Goal: Task Accomplishment & Management: Complete application form

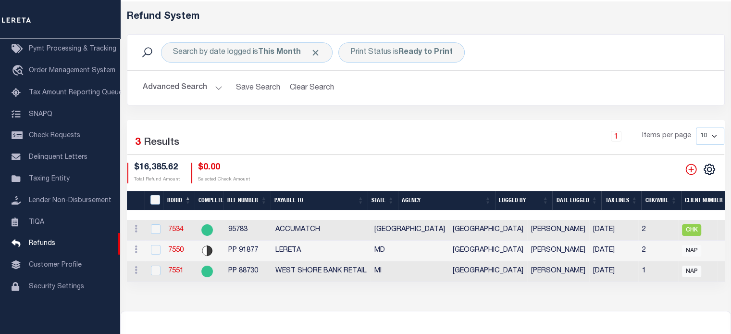
scroll to position [48, 0]
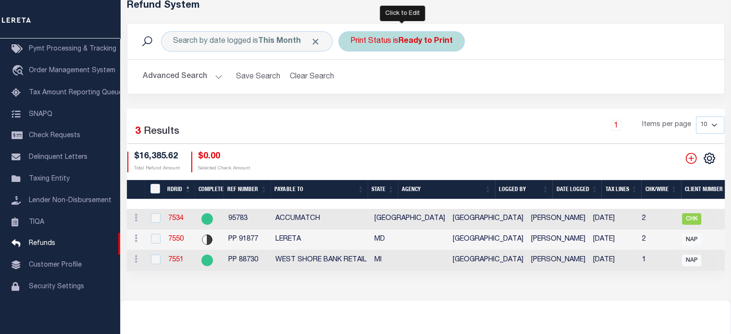
click at [411, 44] on b "Ready to Print" at bounding box center [426, 41] width 54 height 8
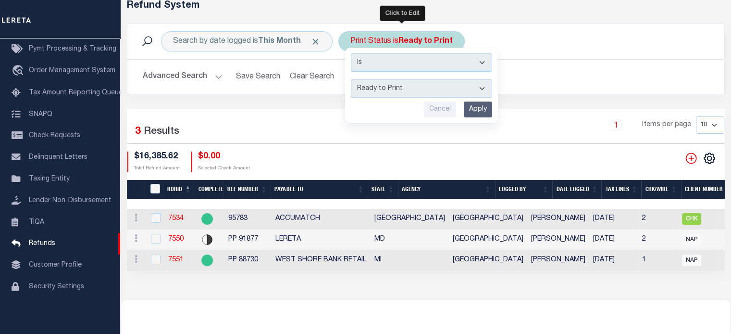
click at [411, 89] on select "--ALL-- Ready to Write Ready to Print Printed" at bounding box center [421, 88] width 141 height 18
select select "All"
click at [351, 79] on select "--ALL-- Ready to Write Ready to Print Printed" at bounding box center [421, 88] width 141 height 18
click at [484, 106] on input "Apply" at bounding box center [478, 109] width 28 height 16
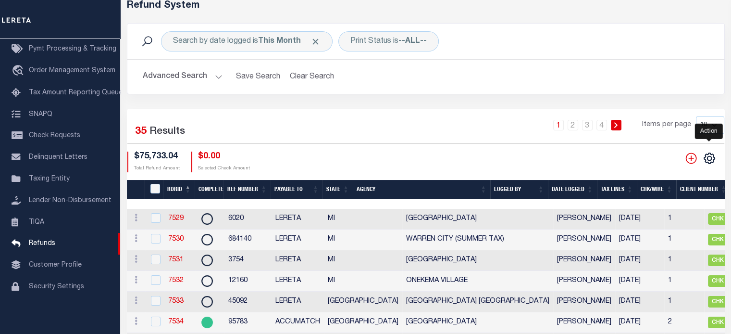
drag, startPoint x: 708, startPoint y: 156, endPoint x: 703, endPoint y: 150, distance: 8.3
click at [708, 156] on icon "" at bounding box center [709, 158] width 12 height 12
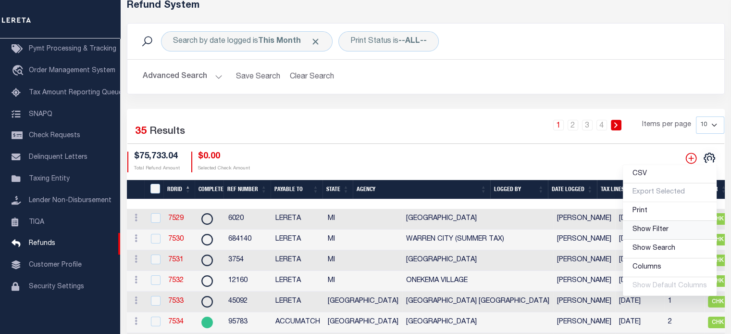
click at [643, 231] on span "Show Filter" at bounding box center [651, 229] width 36 height 7
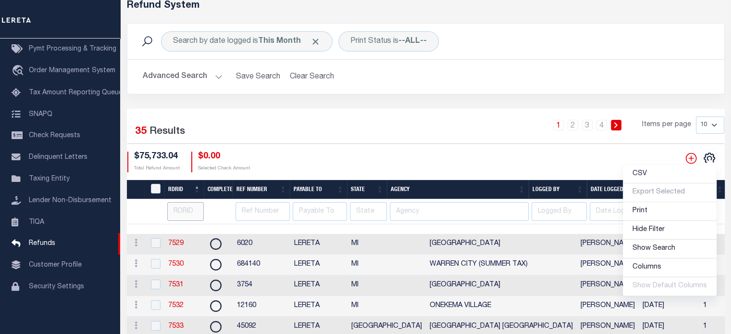
click at [188, 212] on input "number" at bounding box center [185, 211] width 37 height 19
type input "7555"
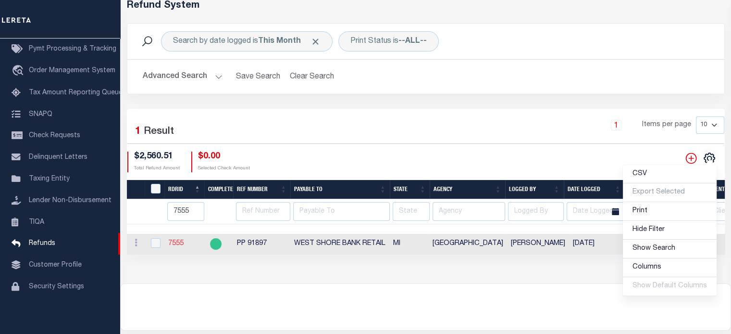
click at [177, 245] on link "7555" at bounding box center [175, 243] width 15 height 7
checkbox input "true"
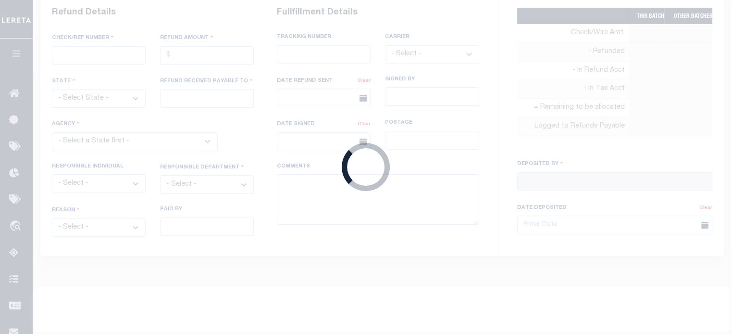
radio input "true"
type input "PP 91897"
type input "$2,560.51"
select select "MI"
type input "WEST SHORE BANK RETAIL"
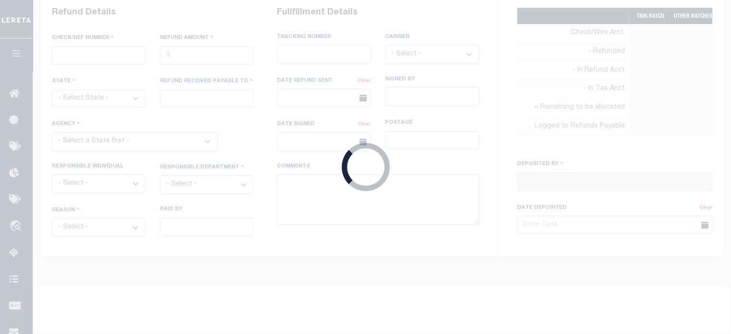
select select
select select "OTH"
select select "OVP"
type textarea "THIS IS FROM THE RFR REPORT"
type input "[PERSON_NAME]"
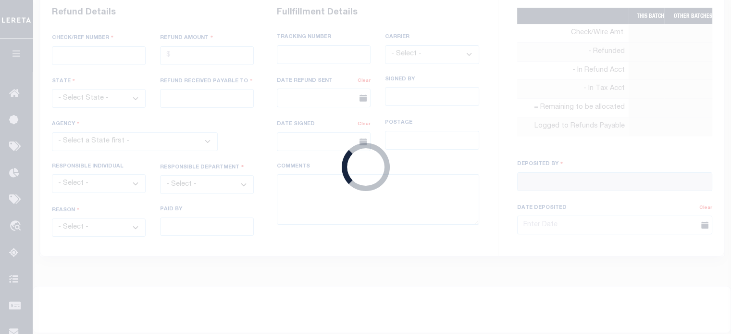
type input "[DATE]"
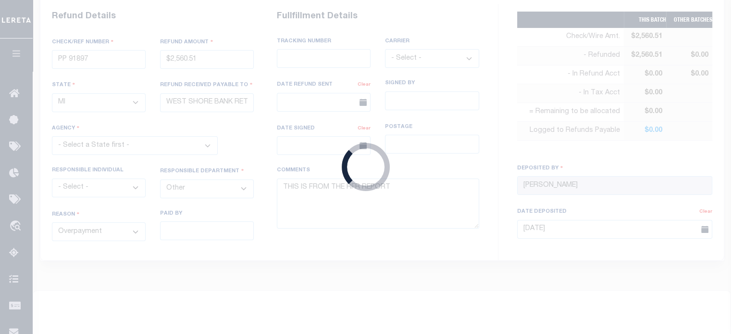
select select "2612741003"
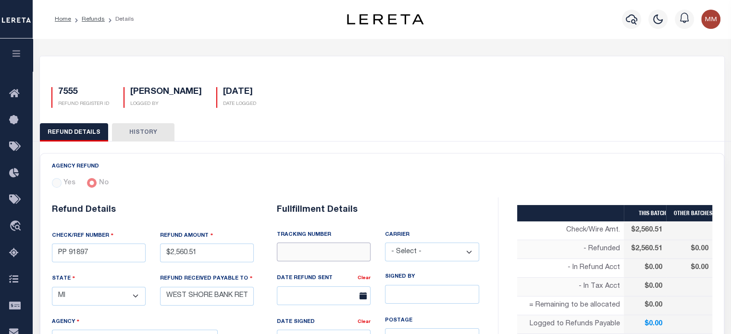
click at [305, 257] on input "text" at bounding box center [324, 251] width 94 height 19
type input "8850 6978 6340"
click at [425, 250] on select "- Select - Fedex USPS" at bounding box center [432, 251] width 94 height 19
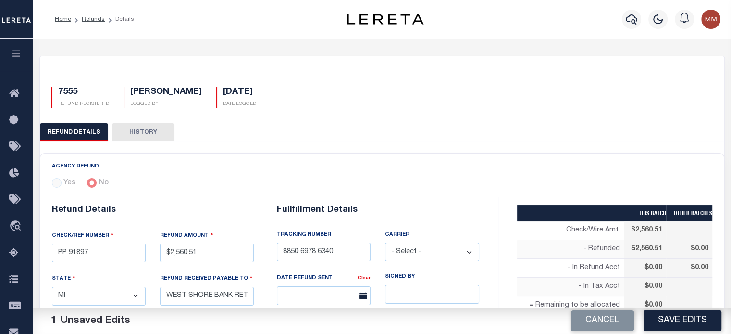
select select "FDX"
click at [385, 242] on select "- Select - Fedex USPS" at bounding box center [432, 251] width 94 height 19
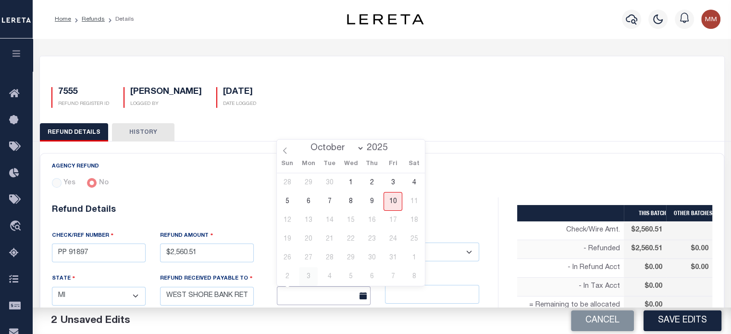
drag, startPoint x: 315, startPoint y: 299, endPoint x: 306, endPoint y: 281, distance: 19.6
click at [314, 296] on input "text" at bounding box center [324, 295] width 94 height 19
click at [397, 204] on span "10" at bounding box center [393, 201] width 19 height 19
type input "[DATE]"
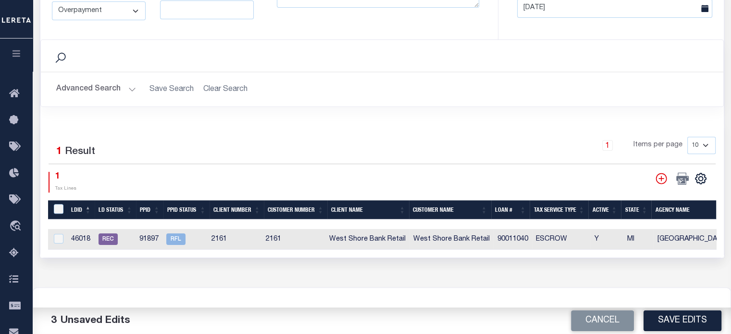
scroll to position [433, 0]
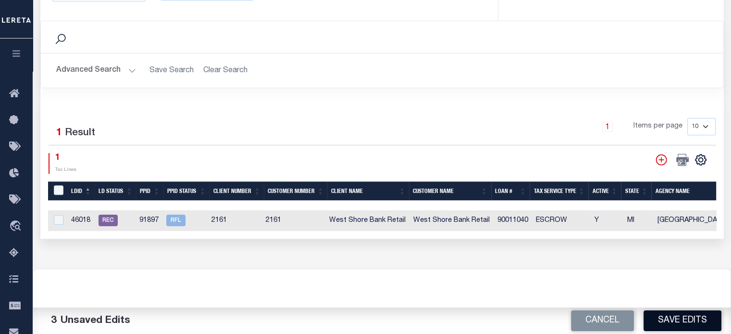
click at [663, 319] on button "Save Edits" at bounding box center [683, 320] width 78 height 21
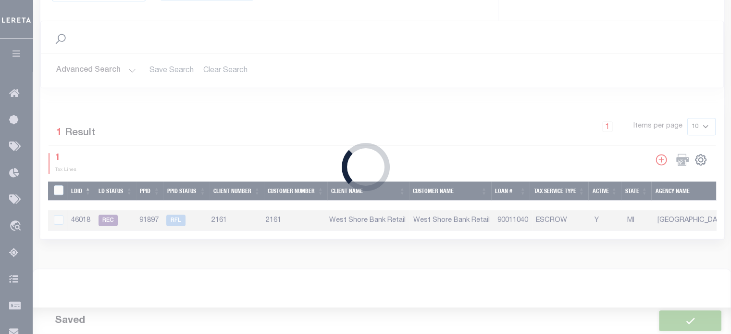
type input "$2,560.51"
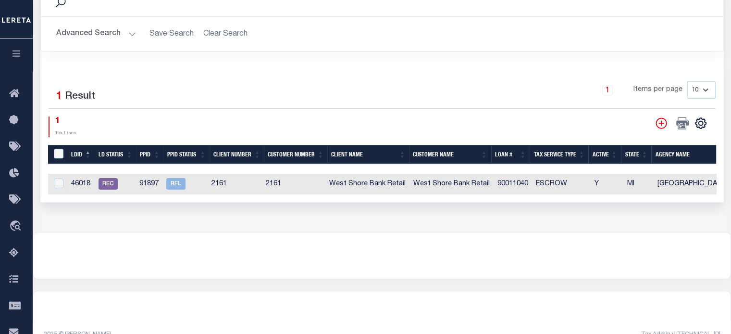
scroll to position [487, 0]
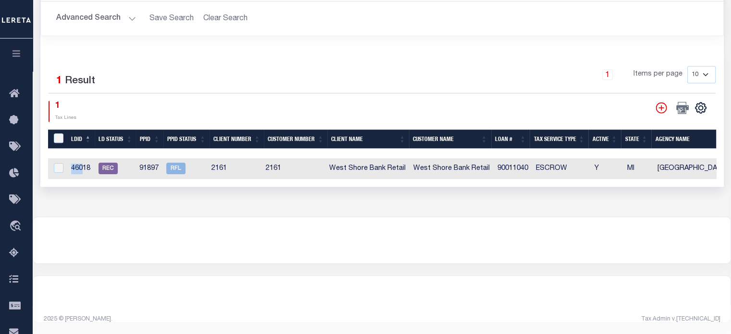
drag, startPoint x: 73, startPoint y: 163, endPoint x: 83, endPoint y: 163, distance: 9.6
click at [83, 163] on td "46018" at bounding box center [80, 168] width 27 height 21
checkbox input "true"
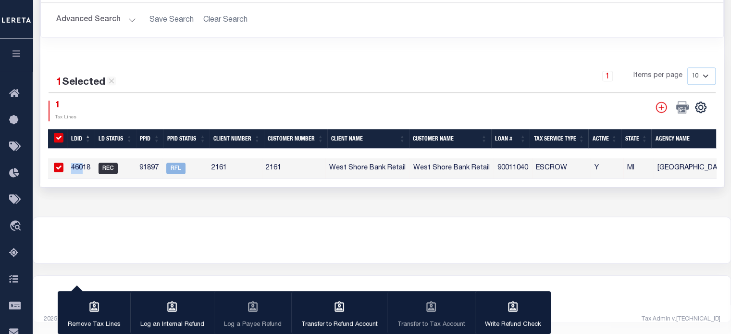
scroll to position [485, 0]
click at [140, 166] on td "91897" at bounding box center [149, 168] width 27 height 21
checkbox input "false"
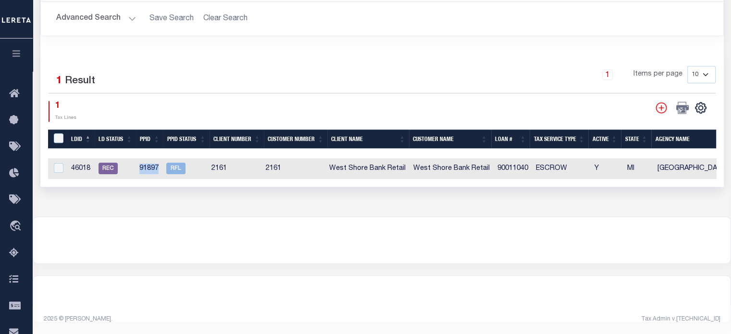
drag, startPoint x: 140, startPoint y: 164, endPoint x: 159, endPoint y: 166, distance: 18.8
click at [159, 166] on td "91897" at bounding box center [149, 168] width 27 height 21
checkbox input "true"
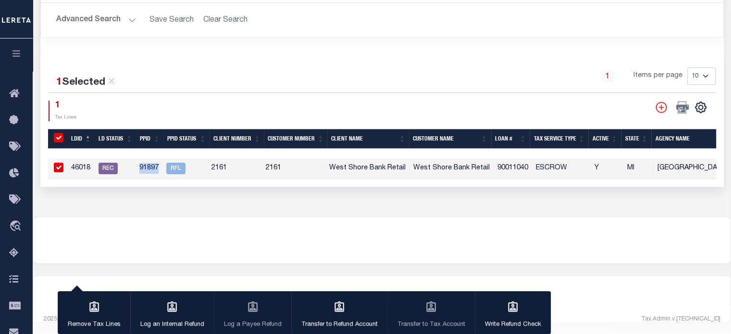
copy td "91897"
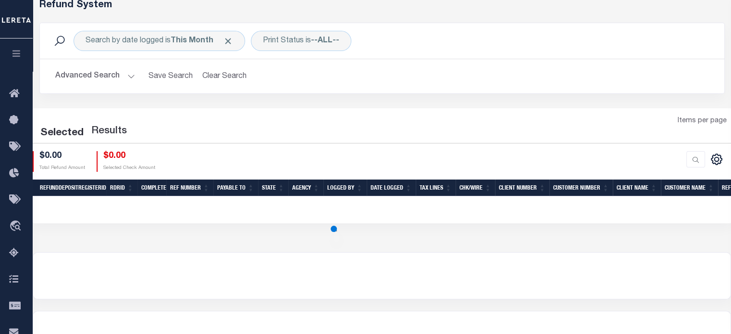
scroll to position [48, 0]
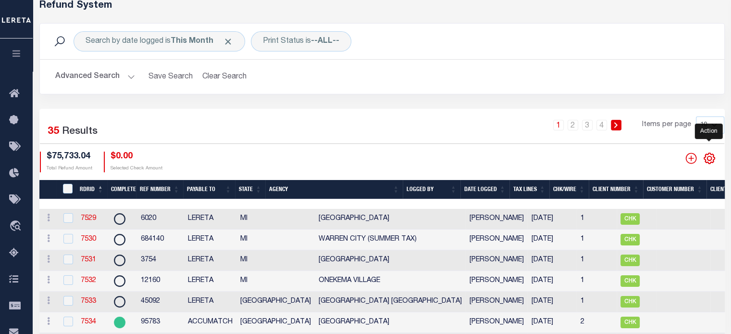
click at [712, 158] on icon "" at bounding box center [709, 158] width 12 height 12
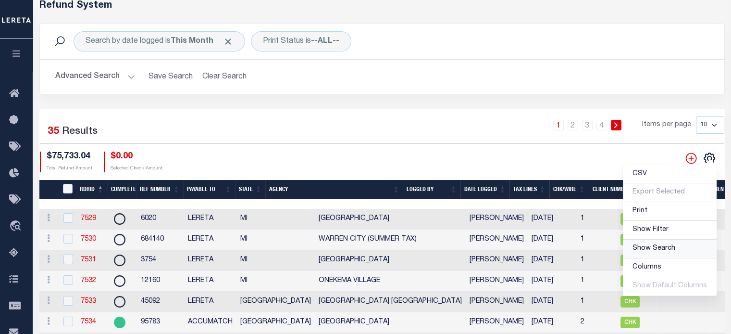
drag, startPoint x: 661, startPoint y: 249, endPoint x: 598, endPoint y: 237, distance: 64.5
click at [660, 248] on span "Show Search" at bounding box center [654, 248] width 43 height 7
click at [656, 252] on span "Hide Search" at bounding box center [652, 251] width 39 height 7
click at [647, 228] on span "Show Filter" at bounding box center [651, 229] width 36 height 7
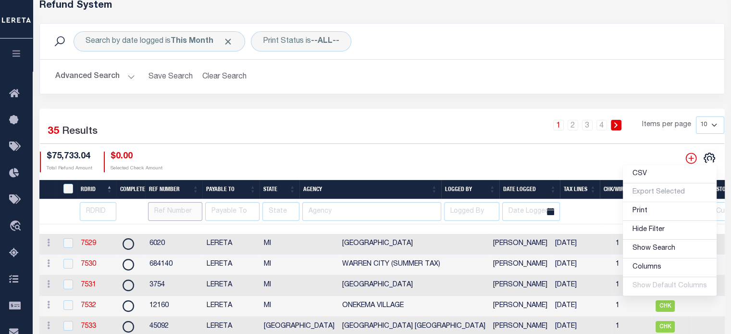
click at [172, 209] on input "text" at bounding box center [175, 211] width 54 height 19
paste input "91897"
type input "91897"
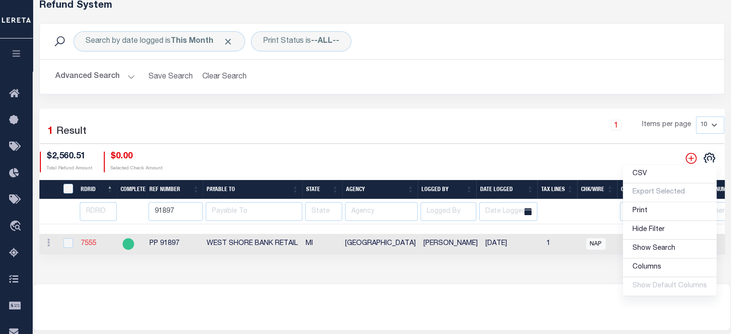
click at [90, 246] on link "7555" at bounding box center [88, 243] width 15 height 7
checkbox input "true"
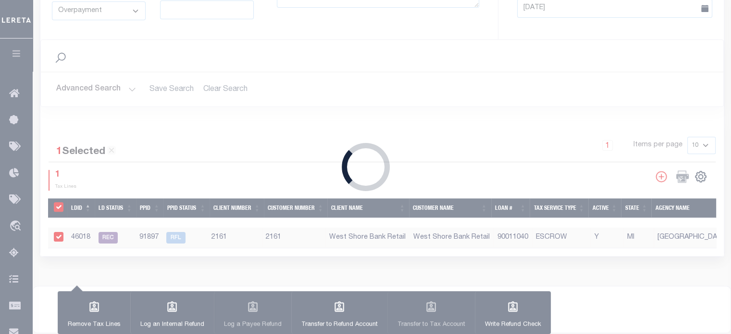
type input "$2,560.51"
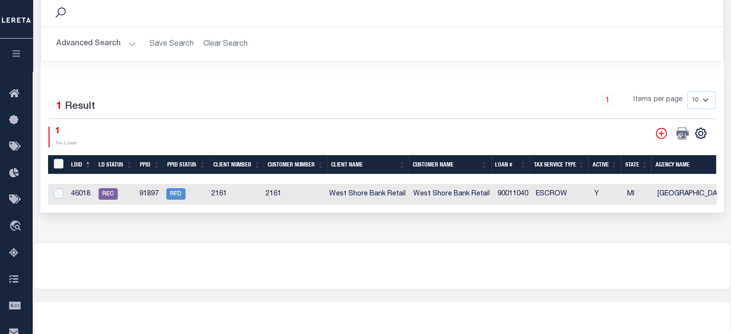
scroll to position [481, 0]
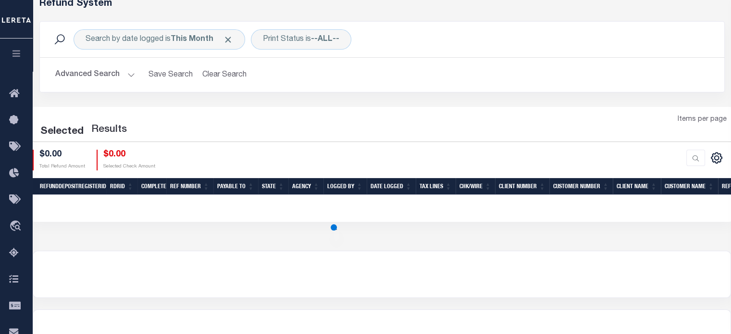
scroll to position [48, 0]
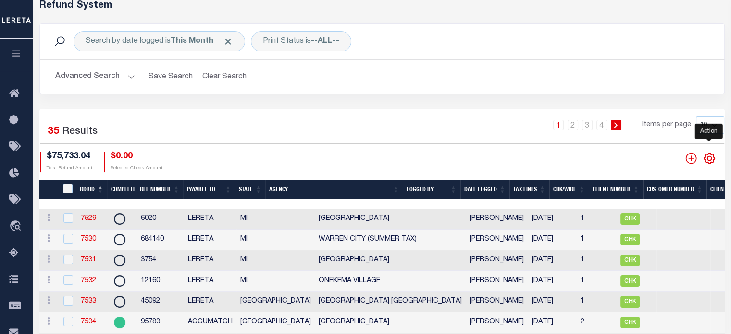
click at [708, 158] on icon "" at bounding box center [709, 158] width 12 height 12
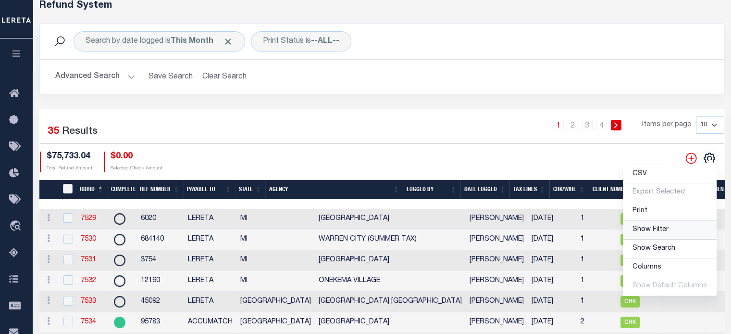
click at [656, 231] on span "Show Filter" at bounding box center [651, 229] width 36 height 7
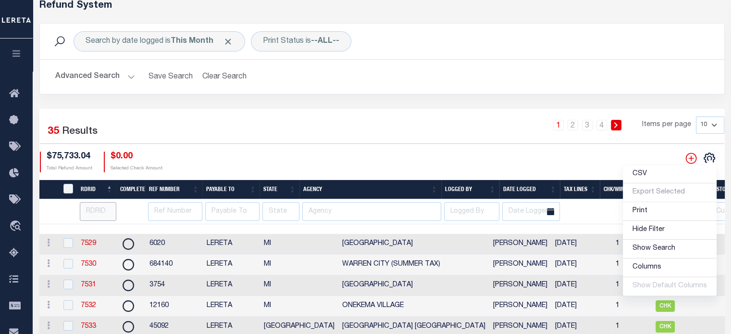
drag, startPoint x: 100, startPoint y: 207, endPoint x: 134, endPoint y: 206, distance: 33.7
click at [100, 208] on input "number" at bounding box center [98, 211] width 37 height 19
type input "7553"
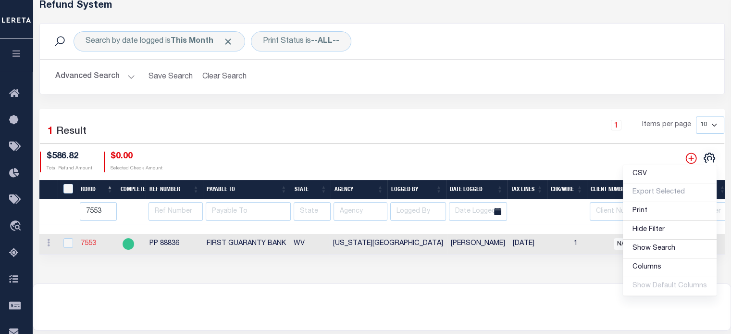
click at [89, 245] on link "7553" at bounding box center [88, 243] width 15 height 7
checkbox input "true"
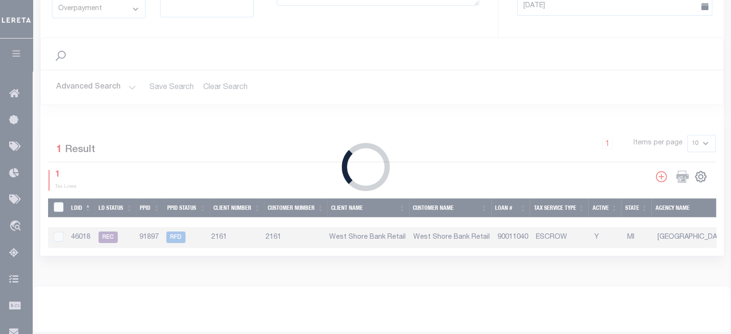
type input "PP 88836"
type input "$586.82"
select select "WV"
type input "FIRST GUARANTY BANK"
select select
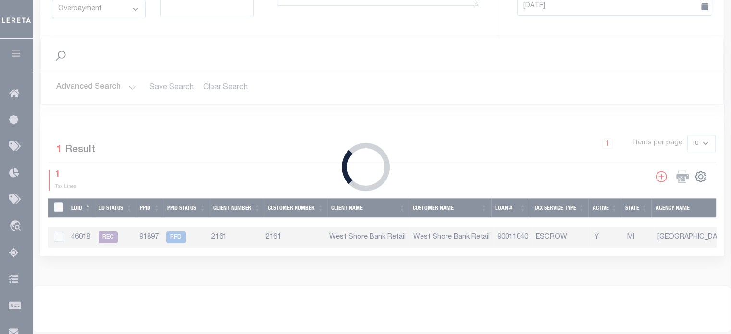
select select
select select "5406900000"
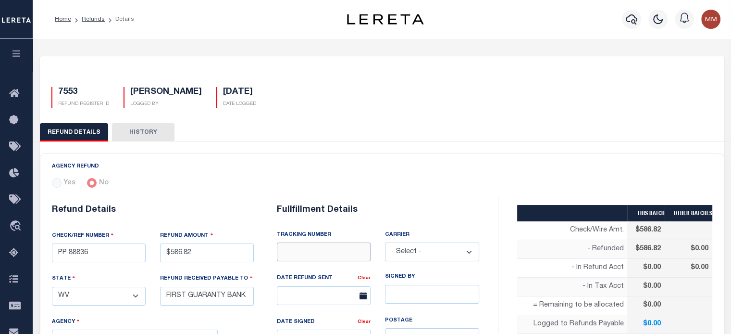
click at [313, 245] on input "text" at bounding box center [324, 251] width 94 height 19
type input "8850 6995 1374"
drag, startPoint x: 426, startPoint y: 253, endPoint x: 424, endPoint y: 247, distance: 6.7
click at [425, 250] on select "- Select - Fedex USPS" at bounding box center [432, 251] width 94 height 19
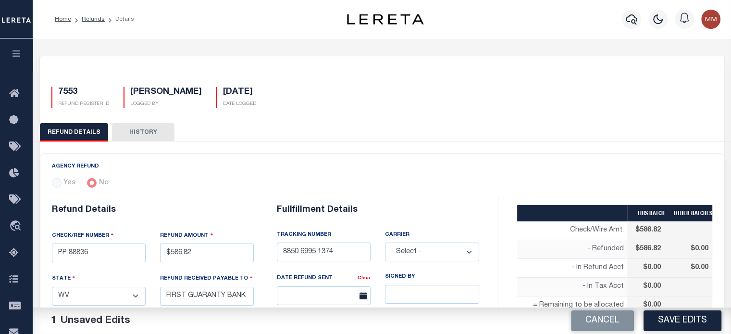
select select "FDX"
click at [385, 242] on select "- Select - Fedex USPS" at bounding box center [432, 251] width 94 height 19
click at [337, 297] on input "text" at bounding box center [324, 295] width 94 height 19
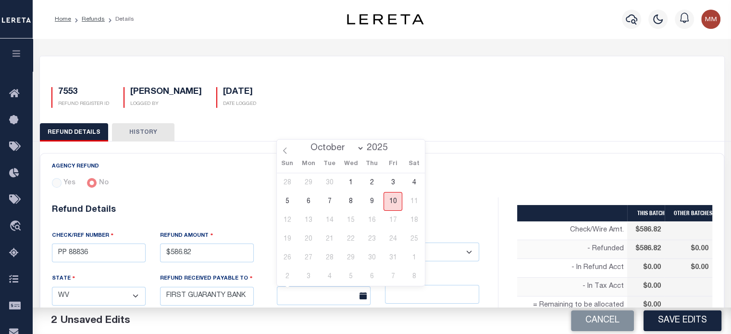
click at [393, 205] on span "10" at bounding box center [393, 201] width 19 height 19
type input "[DATE]"
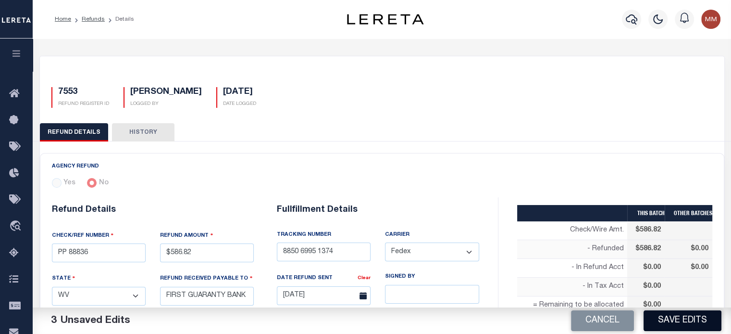
click at [695, 323] on button "Save Edits" at bounding box center [683, 320] width 78 height 21
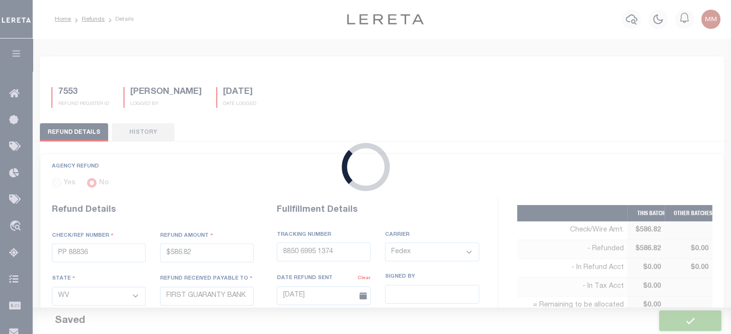
type input "$586.82"
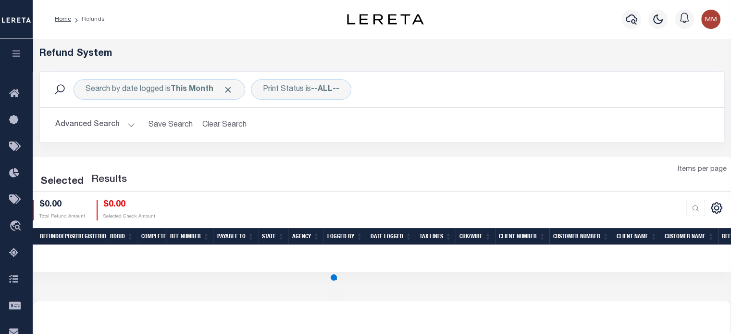
scroll to position [48, 0]
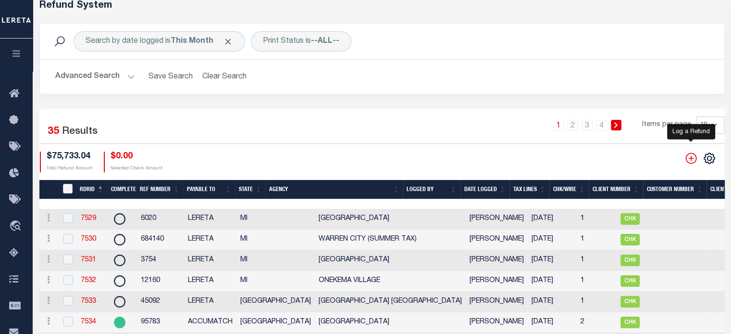
click at [689, 161] on icon "" at bounding box center [691, 158] width 12 height 12
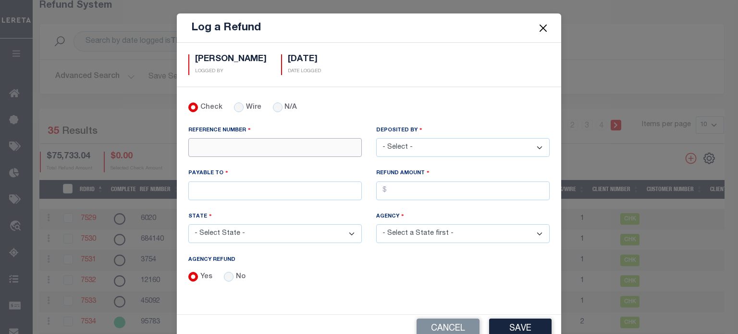
click at [211, 144] on input "REFERENCE NUMBER" at bounding box center [275, 147] width 174 height 19
type input "1317"
click at [212, 190] on input "PAYABLE TO" at bounding box center [275, 190] width 174 height 19
type input "STELLAR BANK"
select select "[GEOGRAPHIC_DATA]"
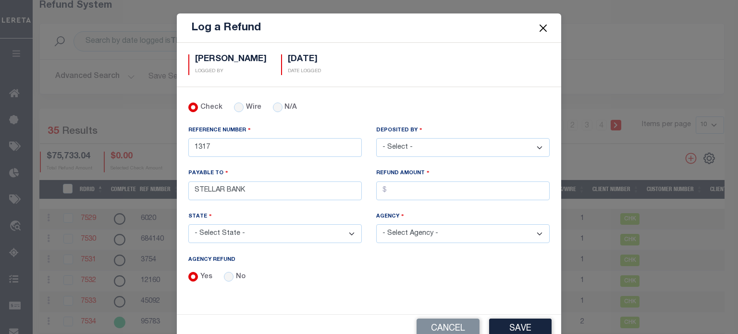
click at [473, 151] on select "- Select - [PERSON_NAME] [PERSON_NAME] [PERSON_NAME] [PERSON_NAME] [PERSON_NAME…" at bounding box center [463, 147] width 174 height 19
select select "[PERSON_NAME]"
click at [376, 138] on select "- Select - [PERSON_NAME] [PERSON_NAME] [PERSON_NAME] [PERSON_NAME] [PERSON_NAME…" at bounding box center [463, 147] width 174 height 19
click at [413, 191] on input "AGENCY REFUND" at bounding box center [463, 190] width 174 height 19
type input "$240.71"
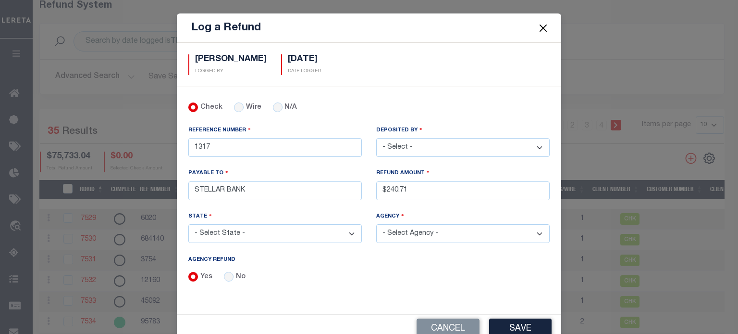
click at [437, 228] on select "- Select Agency - [PERSON_NAME][GEOGRAPHIC_DATA] IRR DIST #19 [GEOGRAPHIC_DATA]…" at bounding box center [463, 233] width 174 height 19
select select "4820199626"
click at [376, 224] on select "- Select Agency - [PERSON_NAME][GEOGRAPHIC_DATA] IRR DIST #19 [GEOGRAPHIC_DATA]…" at bounding box center [463, 233] width 174 height 19
click at [511, 321] on button "Save" at bounding box center [520, 328] width 62 height 21
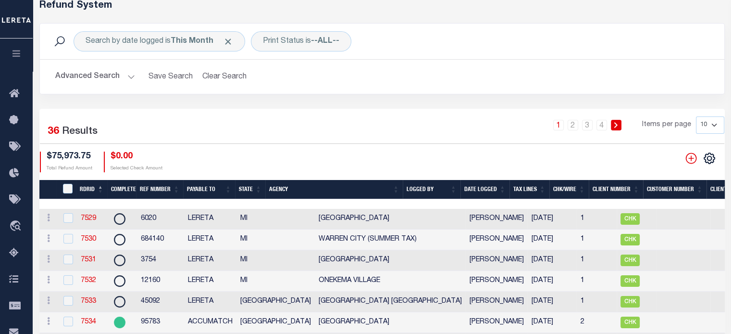
click at [491, 189] on th "Date Logged" at bounding box center [485, 190] width 49 height 20
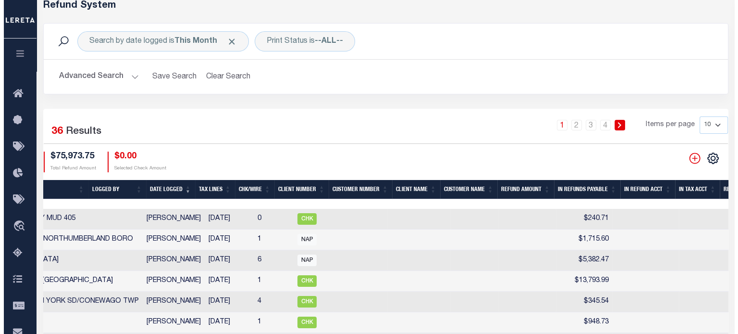
scroll to position [0, 510]
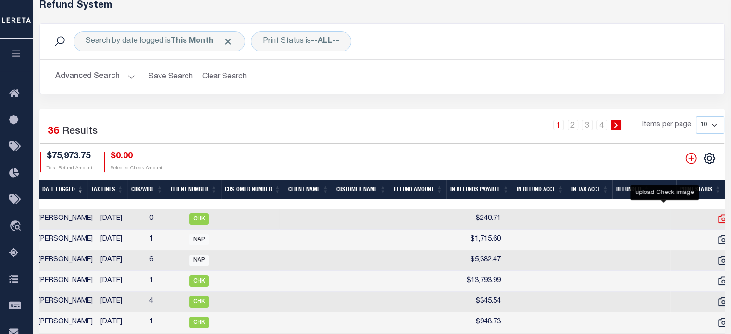
click at [717, 218] on icon at bounding box center [723, 218] width 12 height 12
checkbox input "false"
checkbox input "true"
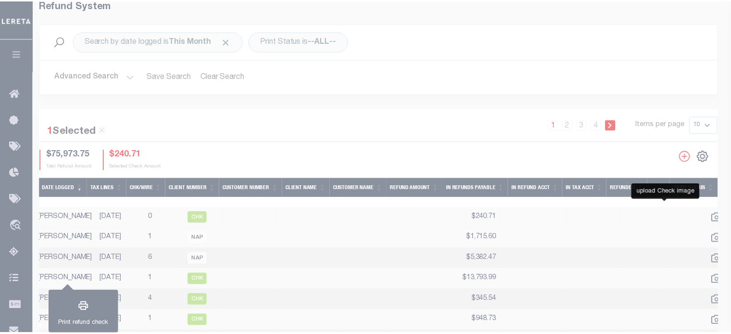
scroll to position [0, 502]
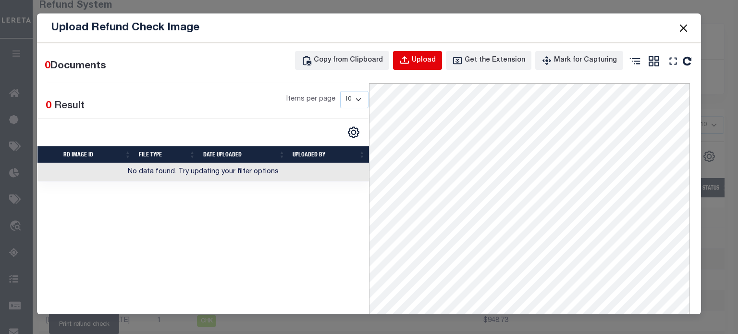
click at [417, 62] on button "Upload" at bounding box center [417, 60] width 49 height 19
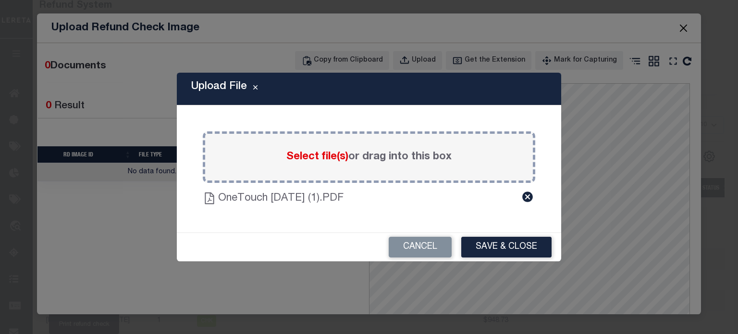
click at [498, 244] on button "Save & Close" at bounding box center [507, 247] width 90 height 21
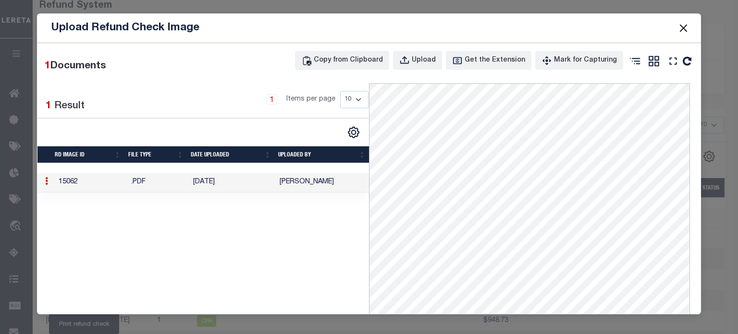
click at [685, 24] on button "Close" at bounding box center [683, 28] width 12 height 12
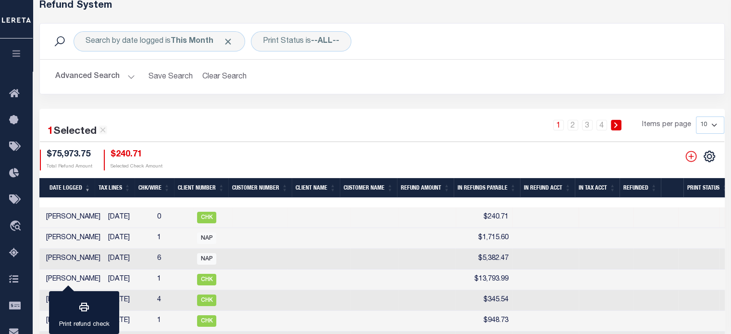
scroll to position [0, 71]
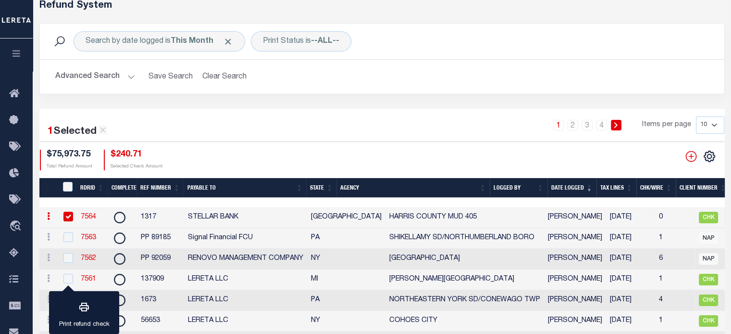
click at [87, 218] on link "7564" at bounding box center [88, 216] width 15 height 7
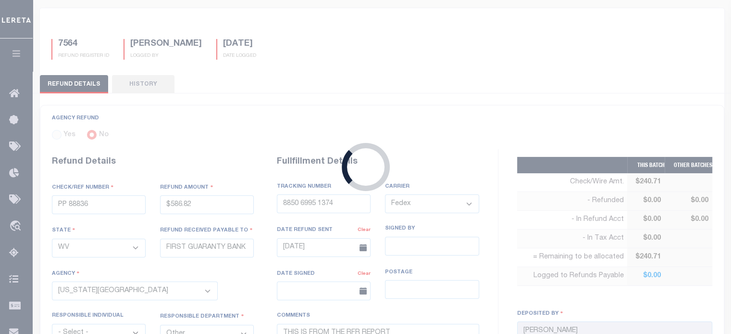
radio input "true"
type input "1317"
type input "$240.71"
select select "[GEOGRAPHIC_DATA]"
type input "STELLAR BANK"
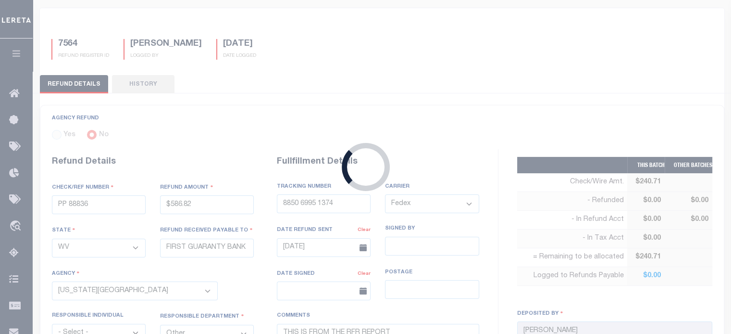
select select
type input "[DATE]"
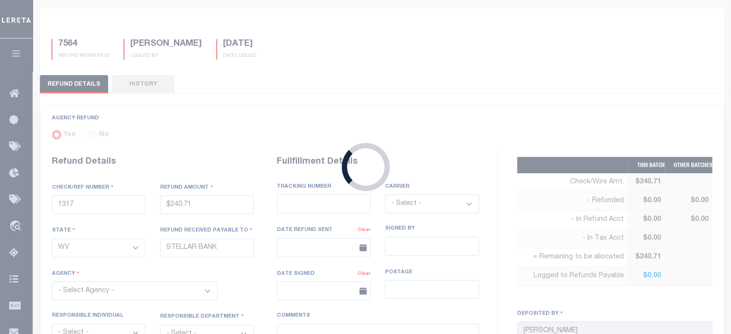
select select "4820199626"
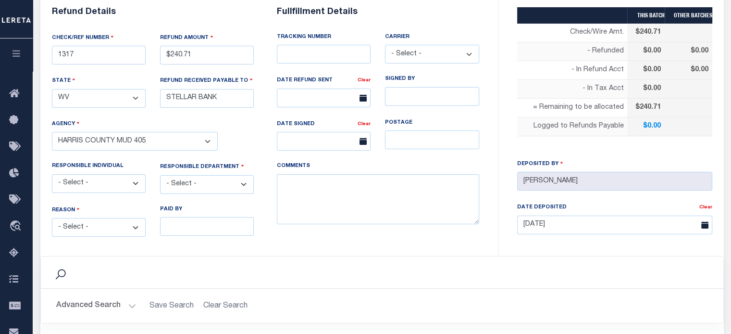
drag, startPoint x: 103, startPoint y: 227, endPoint x: 99, endPoint y: 224, distance: 6.2
click at [103, 227] on select "- Select - Change In Value Discount Applied Duplicate Payment Exemption Applied…" at bounding box center [99, 227] width 94 height 19
select select "OVP"
click at [52, 218] on select "- Select - Change In Value Discount Applied Duplicate Payment Exemption Applied…" at bounding box center [99, 227] width 94 height 19
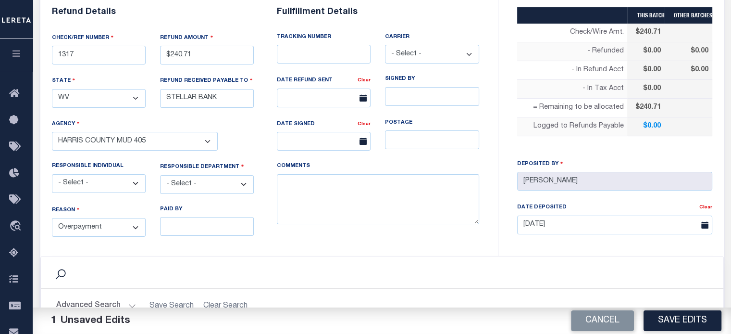
click at [182, 179] on select "- Select - 3rd Party Accounting AI Collector Customer Customer Service FactR JA…" at bounding box center [207, 184] width 94 height 19
select select "COL"
click at [160, 175] on select "- Select - 3rd Party Accounting AI Collector Customer Customer Service FactR JA…" at bounding box center [207, 184] width 94 height 19
drag, startPoint x: 280, startPoint y: 181, endPoint x: 299, endPoint y: 183, distance: 18.8
click at [294, 179] on textarea "COMMENTS" at bounding box center [378, 199] width 202 height 50
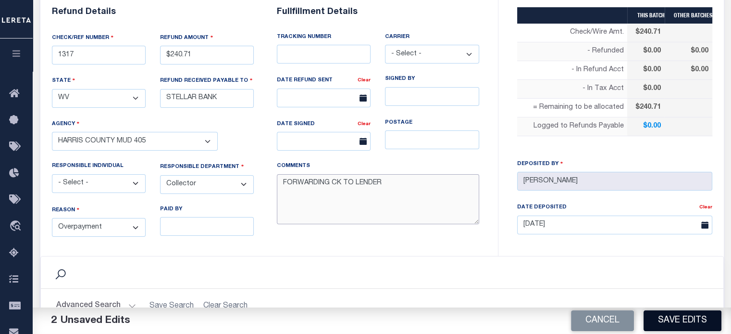
type textarea "FORWARDING CK TO LENDER"
click at [701, 319] on button "Save Edits" at bounding box center [683, 320] width 78 height 21
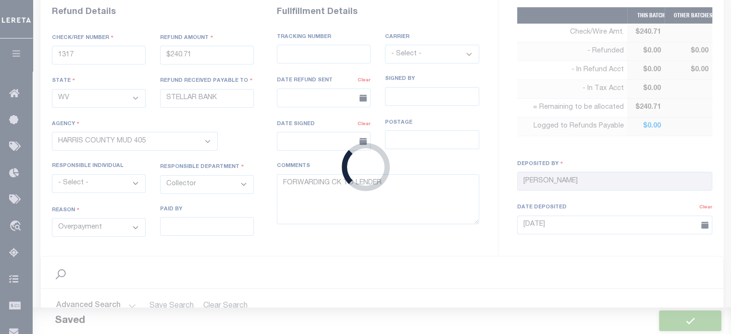
type input "$240.71"
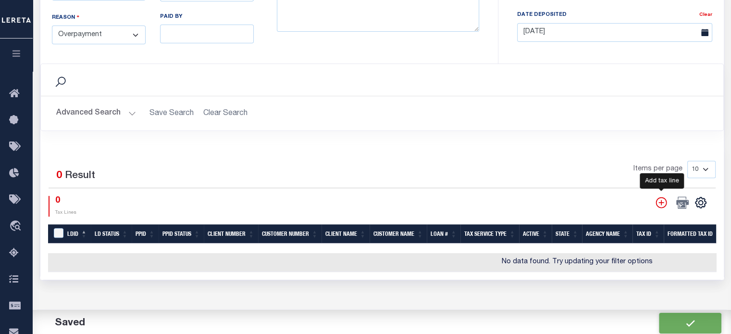
click at [662, 200] on icon "" at bounding box center [661, 202] width 11 height 11
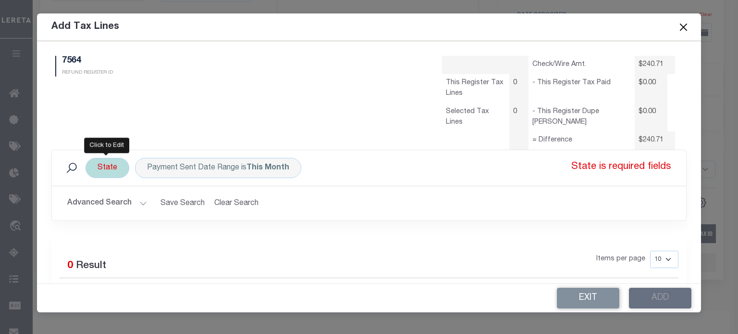
click at [103, 171] on div "State" at bounding box center [108, 168] width 44 height 20
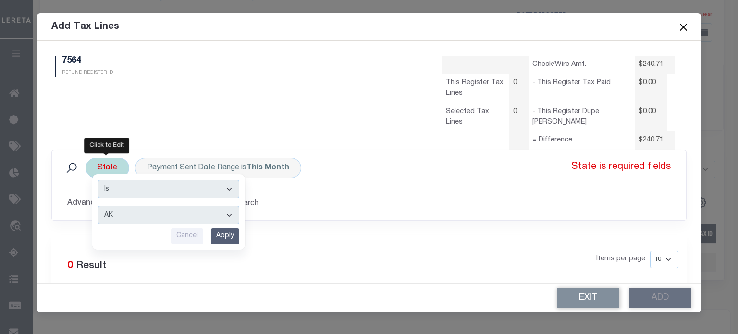
click at [110, 218] on select "AK AL AR AZ CA CO CT DC DE FL [GEOGRAPHIC_DATA] GU HI IA ID IL IN KS [GEOGRAPHI…" at bounding box center [168, 215] width 141 height 18
select select "[GEOGRAPHIC_DATA]"
click at [98, 206] on select "AK AL AR AZ CA CO CT DC DE FL [GEOGRAPHIC_DATA] GU HI IA ID IL IN KS [GEOGRAPHI…" at bounding box center [168, 215] width 141 height 18
drag, startPoint x: 217, startPoint y: 232, endPoint x: 215, endPoint y: 219, distance: 13.1
click at [217, 229] on input "Apply" at bounding box center [225, 236] width 28 height 16
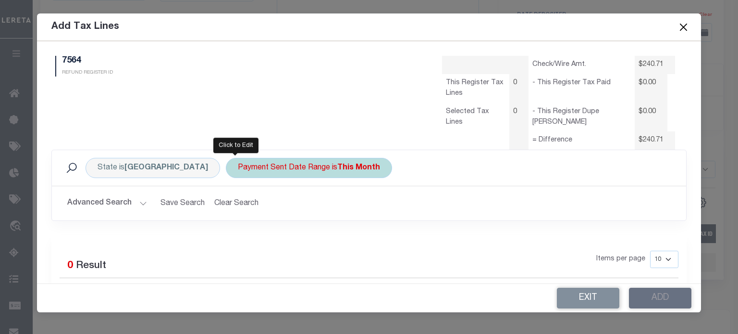
click at [226, 167] on div "Payment Sent Date Range is This Month" at bounding box center [309, 168] width 166 height 20
select select "This Month"
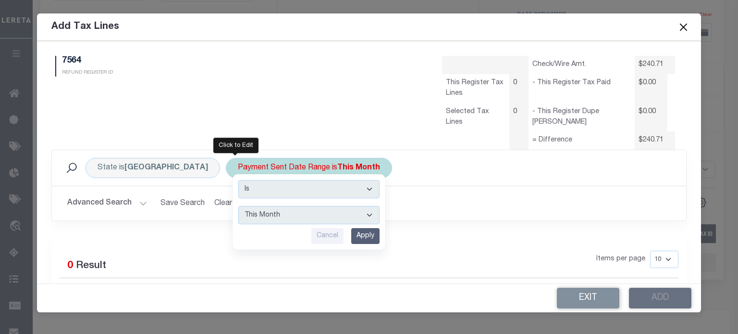
click at [238, 216] on select "--ALL-- This Month Last Month Last Three Months This Year Last Year" at bounding box center [308, 215] width 141 height 18
click at [238, 206] on select "--ALL-- This Month Last Month Last Three Months This Year Last Year" at bounding box center [308, 215] width 141 height 18
click at [351, 237] on input "Apply" at bounding box center [365, 236] width 28 height 16
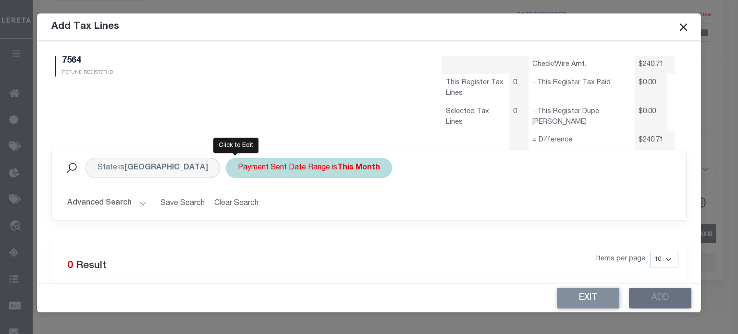
click at [226, 170] on div "Payment Sent Date Range is This Month" at bounding box center [309, 168] width 166 height 20
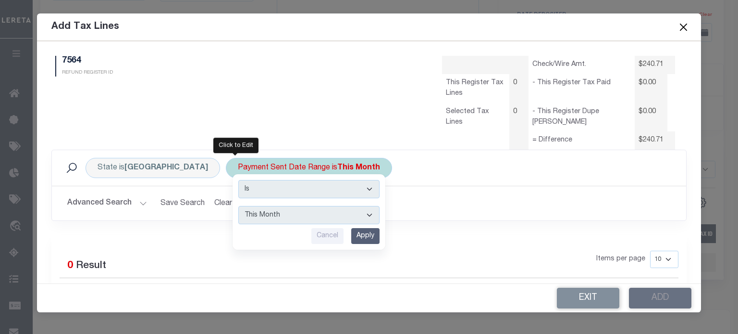
click at [238, 214] on select "--ALL-- This Month Last Month Last Three Months This Year Last Year" at bounding box center [308, 215] width 141 height 18
select select "All"
click at [238, 206] on select "--ALL-- This Month Last Month Last Three Months This Year Last Year" at bounding box center [308, 215] width 141 height 18
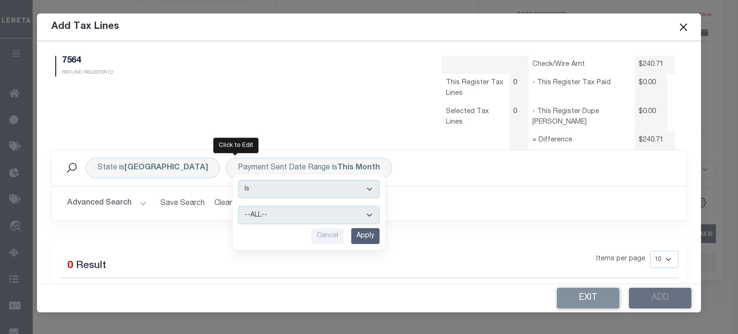
drag, startPoint x: 294, startPoint y: 233, endPoint x: 262, endPoint y: 219, distance: 35.3
click at [351, 231] on input "Apply" at bounding box center [365, 236] width 28 height 16
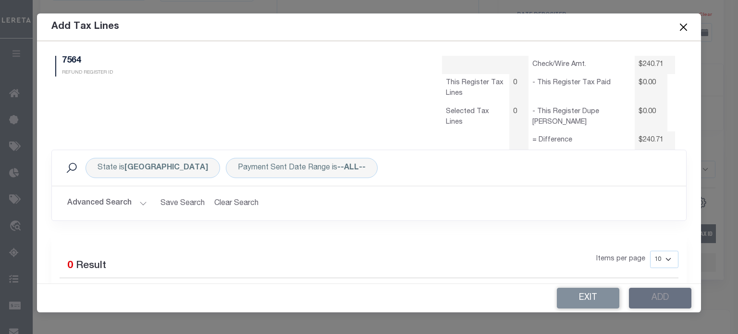
click at [138, 200] on button "Advanced Search" at bounding box center [107, 203] width 80 height 19
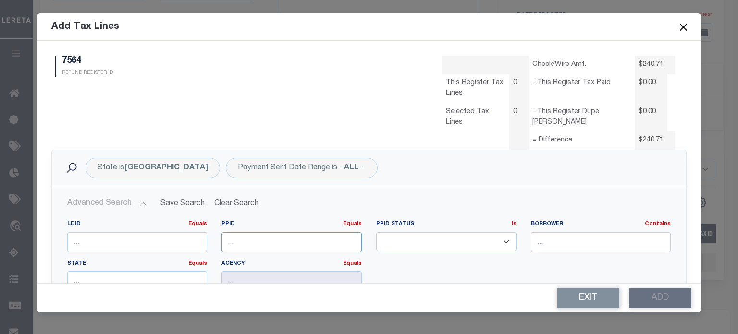
click at [235, 243] on input "number" at bounding box center [292, 242] width 140 height 20
type input "2"
type input "65499"
click at [113, 243] on input "number" at bounding box center [137, 242] width 140 height 20
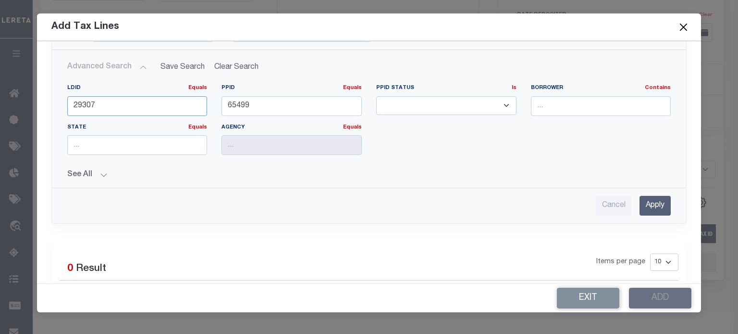
scroll to position [144, 0]
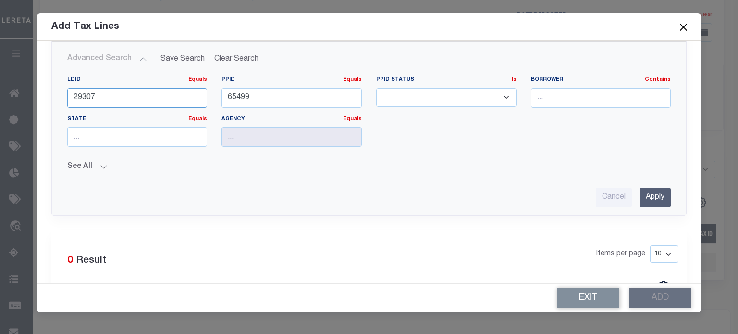
type input "29307"
click at [654, 194] on input "Apply" at bounding box center [655, 197] width 31 height 20
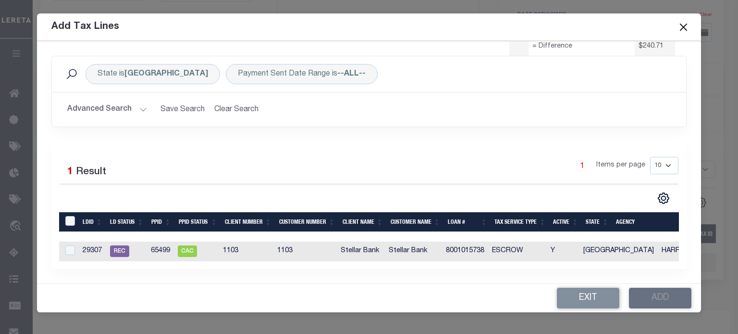
scroll to position [100, 0]
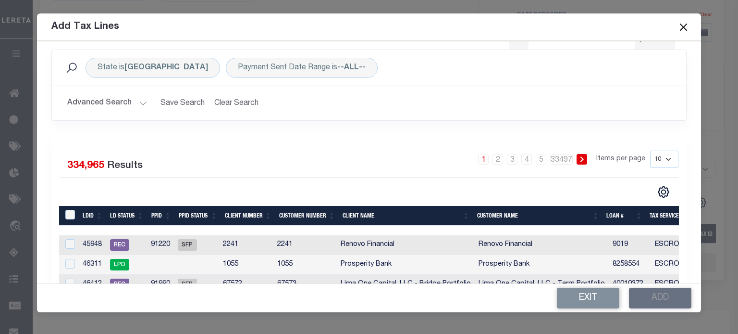
click at [70, 243] on input "checkbox" at bounding box center [70, 244] width 10 height 10
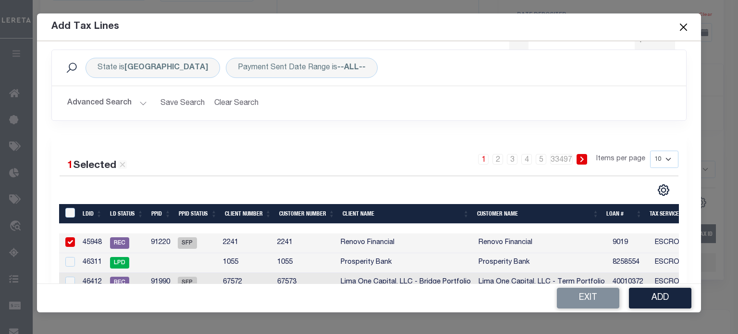
click at [70, 243] on input "checkbox" at bounding box center [70, 242] width 10 height 10
checkbox input "false"
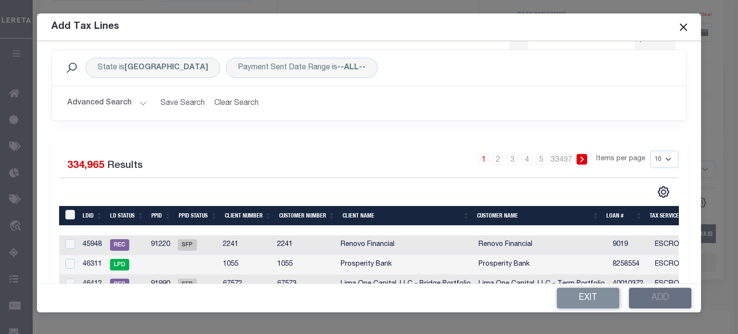
click at [141, 102] on button "Advanced Search" at bounding box center [107, 103] width 80 height 19
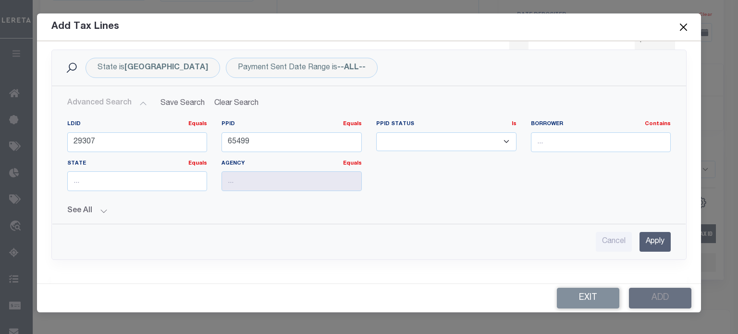
click at [641, 243] on input "Apply" at bounding box center [655, 242] width 31 height 20
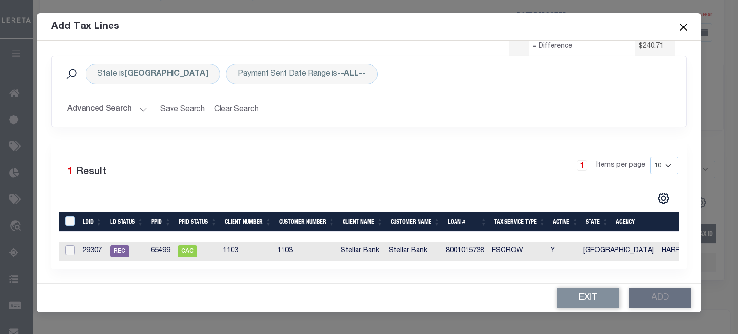
click at [69, 245] on input "checkbox" at bounding box center [70, 250] width 10 height 10
checkbox input "true"
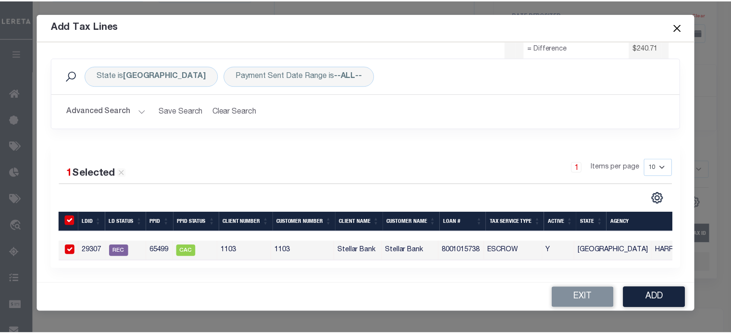
scroll to position [98, 0]
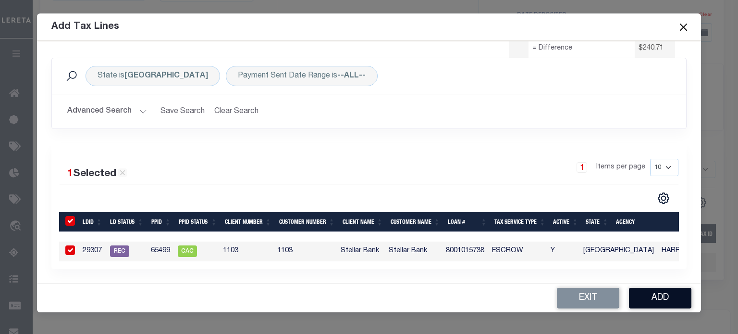
click at [661, 300] on button "Add" at bounding box center [660, 297] width 62 height 21
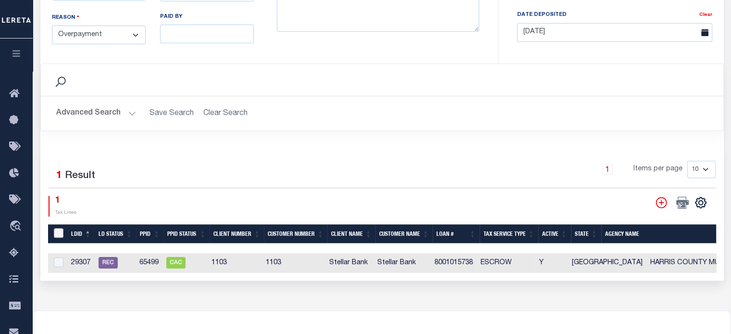
click at [55, 229] on input "LDBatchId" at bounding box center [59, 233] width 10 height 10
checkbox input "true"
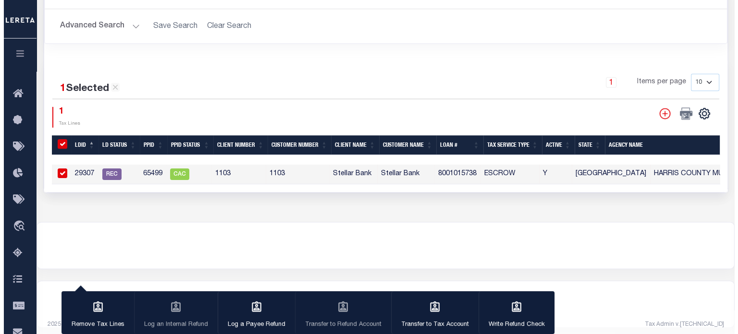
scroll to position [484, 0]
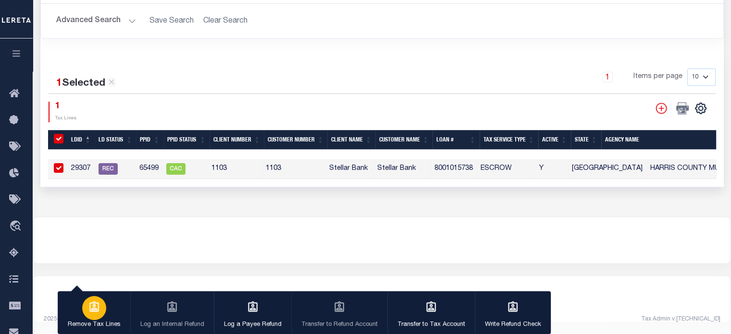
click at [104, 309] on div "button" at bounding box center [94, 308] width 24 height 24
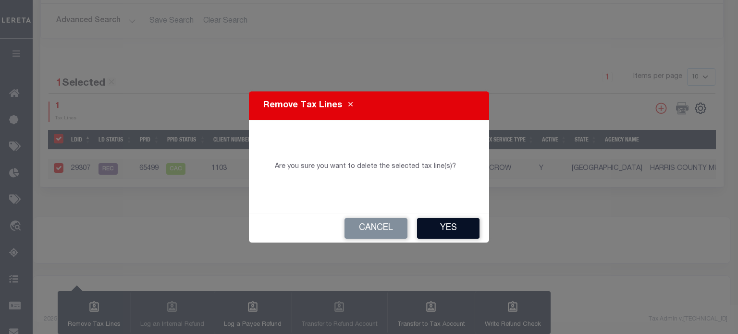
click at [448, 231] on button "Yes" at bounding box center [448, 228] width 62 height 21
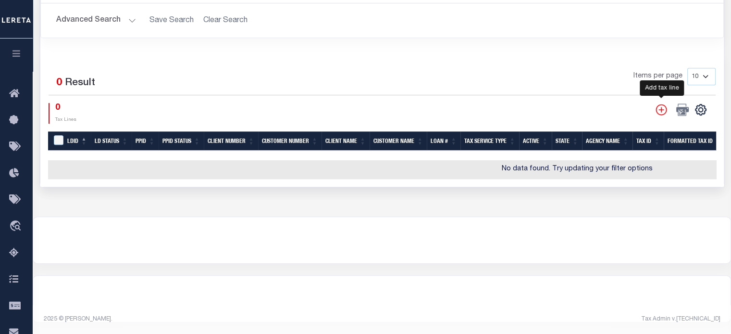
click at [661, 107] on icon "" at bounding box center [661, 109] width 11 height 11
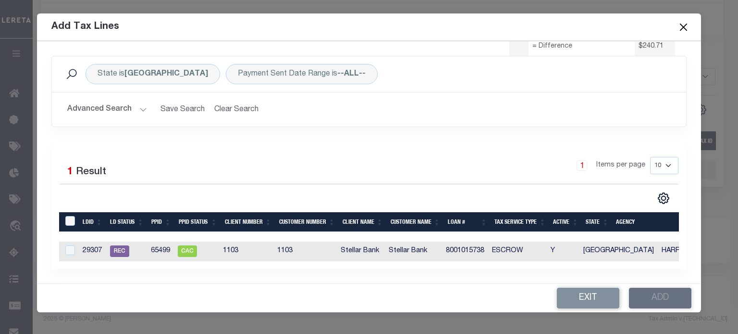
scroll to position [100, 0]
click at [143, 103] on button "Advanced Search" at bounding box center [107, 109] width 80 height 19
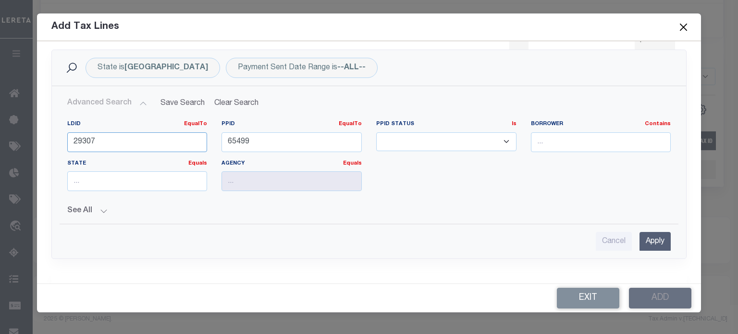
click at [643, 241] on input "Apply" at bounding box center [655, 242] width 31 height 20
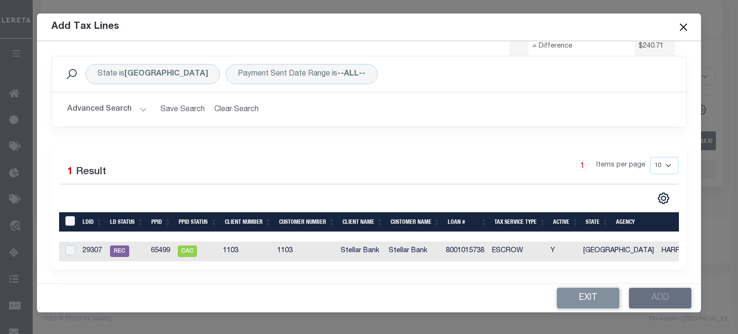
click at [683, 25] on button "Close" at bounding box center [683, 27] width 12 height 12
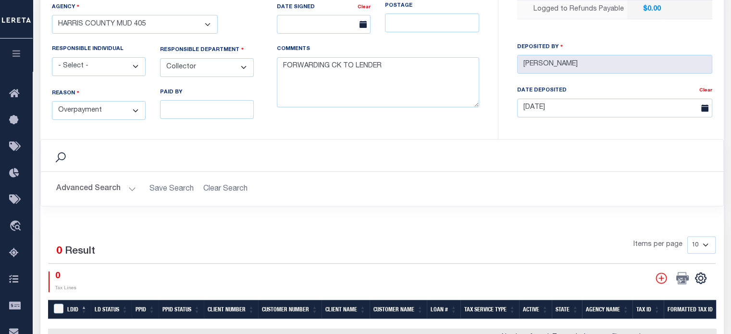
scroll to position [195, 0]
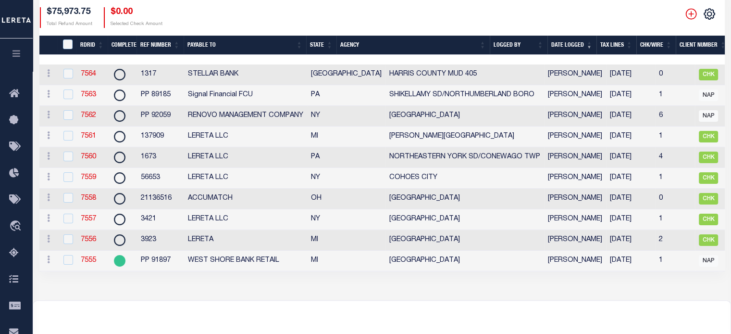
scroll to position [0, 81]
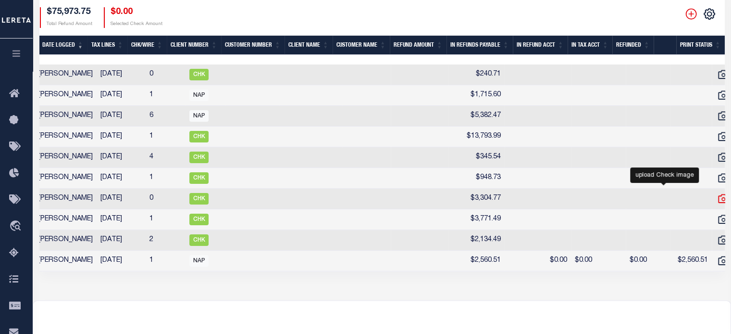
click at [717, 201] on icon "" at bounding box center [723, 198] width 12 height 12
checkbox input "true"
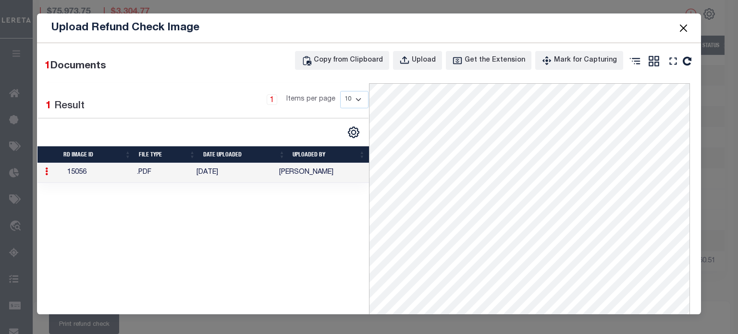
click at [681, 28] on button "Close" at bounding box center [683, 28] width 12 height 12
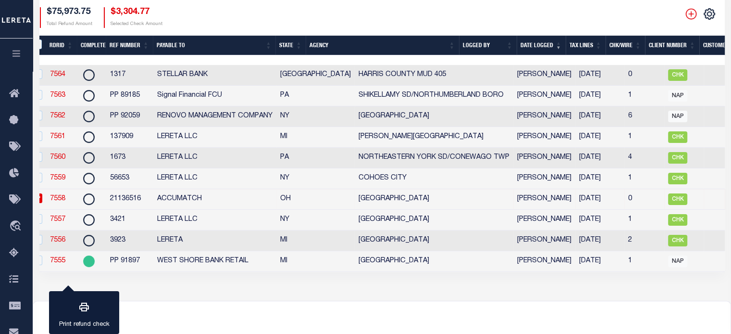
scroll to position [0, 0]
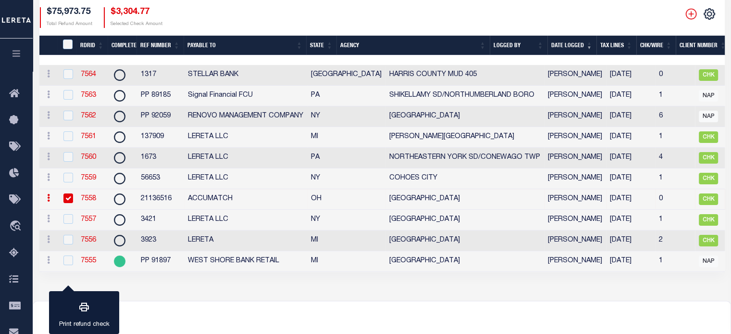
click at [86, 199] on link "7558" at bounding box center [88, 198] width 15 height 7
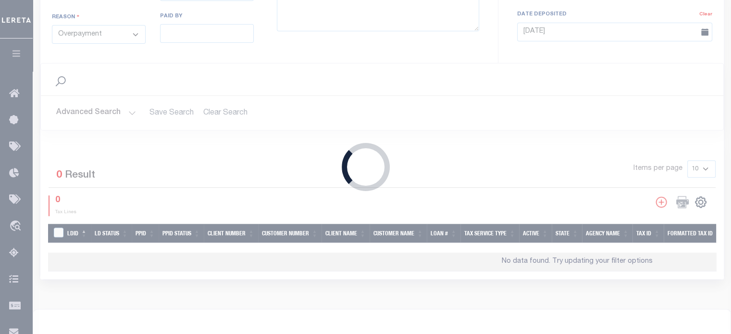
type input "21136516"
type input "$3,304.77"
select select "OH"
type input "ACCUMATCH"
select select
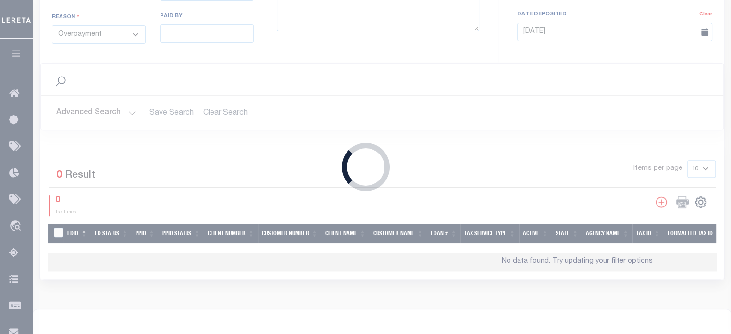
type textarea "ENDORSING CK TO LENDER"
type input "[DATE]"
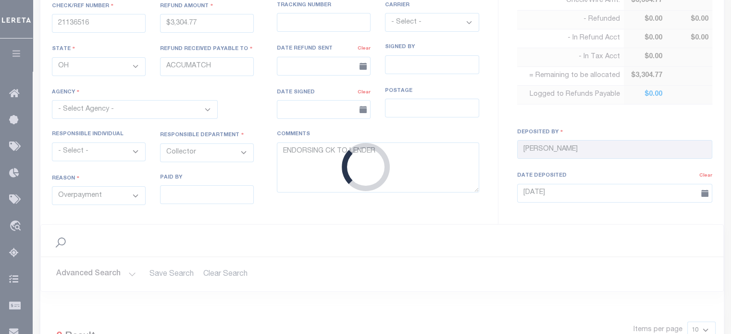
select select "3904900000"
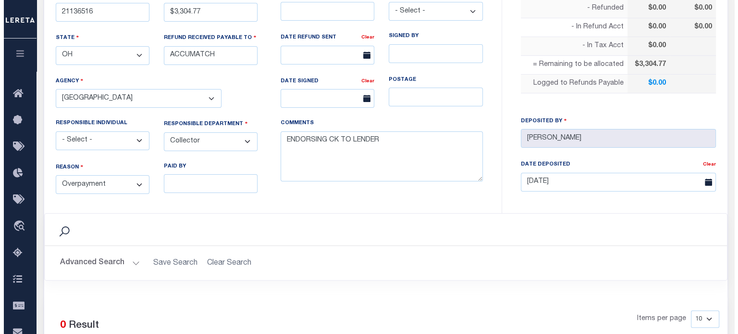
scroll to position [337, 0]
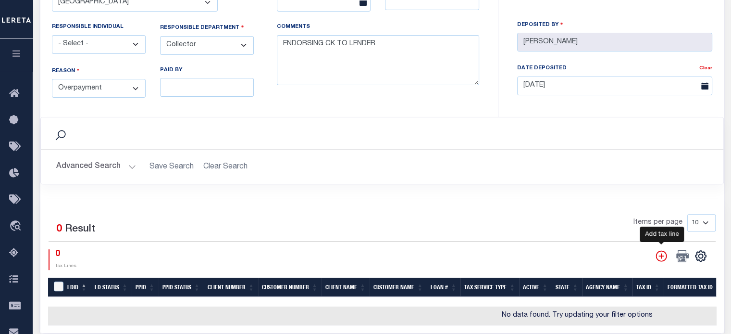
click at [662, 250] on icon "" at bounding box center [661, 255] width 12 height 12
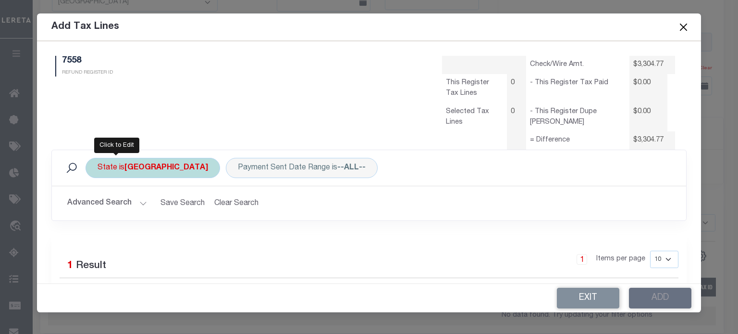
click at [118, 173] on div "State is [GEOGRAPHIC_DATA]" at bounding box center [153, 168] width 135 height 20
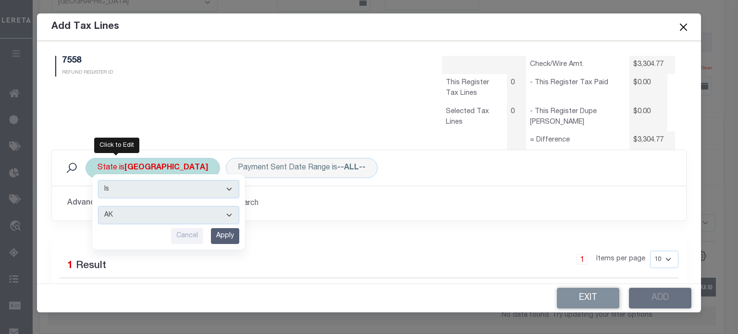
click at [118, 216] on select "AK AL AR AZ CA CO CT DC DE FL [GEOGRAPHIC_DATA] GU HI IA ID IL IN KS [GEOGRAPHI…" at bounding box center [168, 215] width 141 height 18
select select "OH"
click at [98, 206] on select "AK AL AR AZ CA CO CT DC DE FL [GEOGRAPHIC_DATA] GU HI IA ID IL IN KS [GEOGRAPHI…" at bounding box center [168, 215] width 141 height 18
click at [224, 233] on input "Apply" at bounding box center [225, 236] width 28 height 16
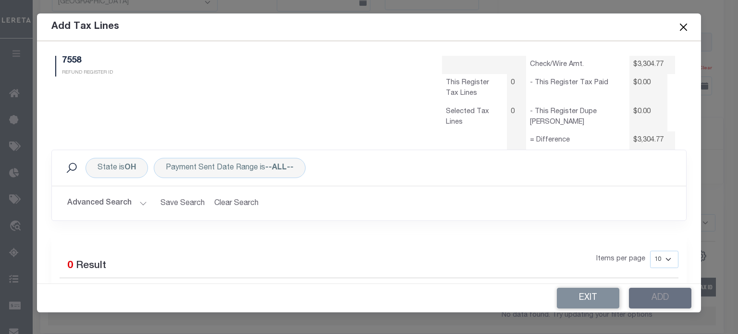
click at [118, 204] on button "Advanced Search" at bounding box center [107, 203] width 80 height 19
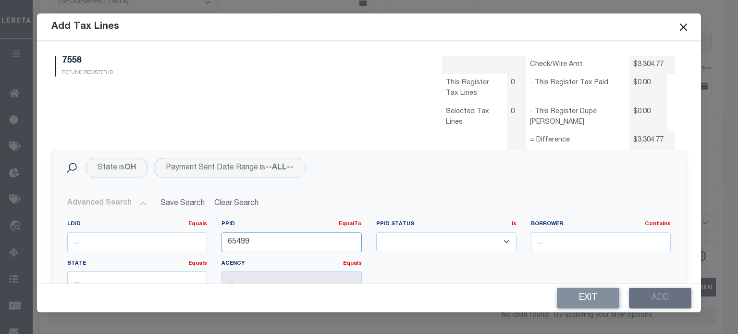
drag, startPoint x: 268, startPoint y: 246, endPoint x: 15, endPoint y: 240, distance: 252.9
click at [37, 245] on div "7558 REFUND REGISTER ID Check/Wire Amt. $3,304.77 This Register Tax Lines 0 $0.…" at bounding box center [369, 162] width 664 height 242
type input "74902"
click at [117, 238] on input "number" at bounding box center [137, 242] width 140 height 20
type input "6"
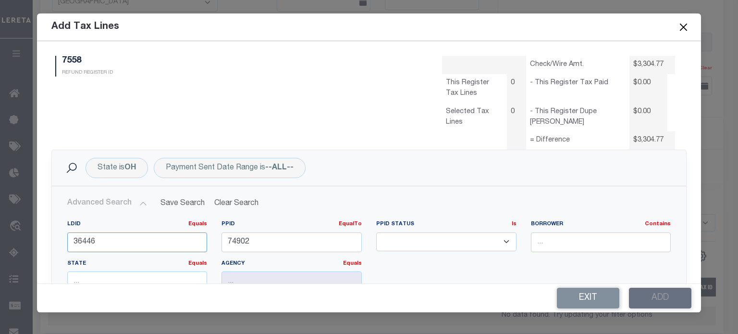
type input "36446"
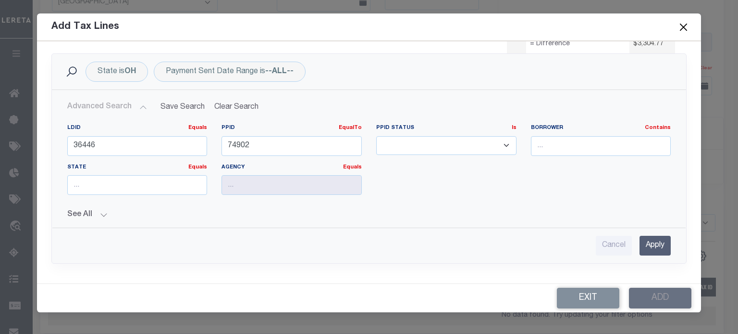
click at [649, 242] on input "Apply" at bounding box center [655, 246] width 31 height 20
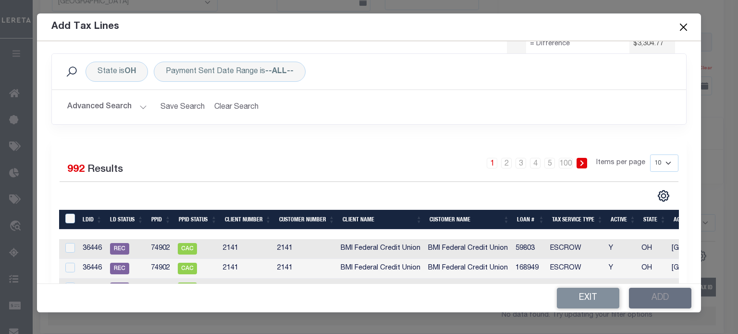
click at [660, 165] on select "10 25 50 100" at bounding box center [664, 162] width 28 height 17
select select "100"
click at [650, 154] on select "10 25 50 100" at bounding box center [664, 162] width 28 height 17
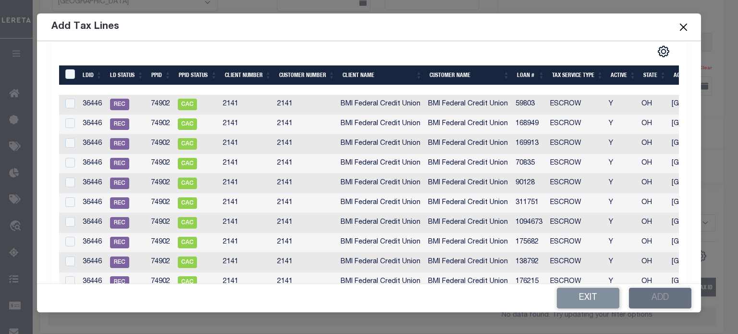
click at [521, 77] on th "Loan #" at bounding box center [530, 75] width 35 height 20
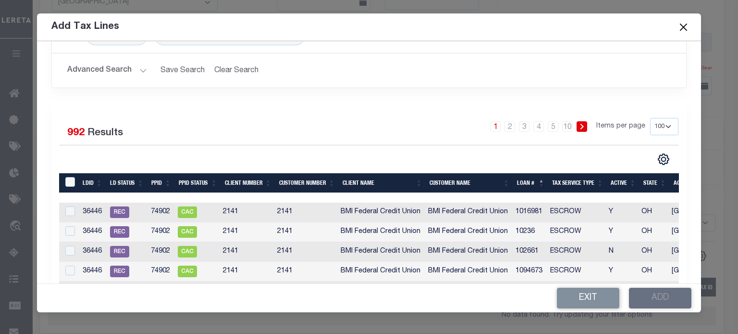
scroll to position [0, 0]
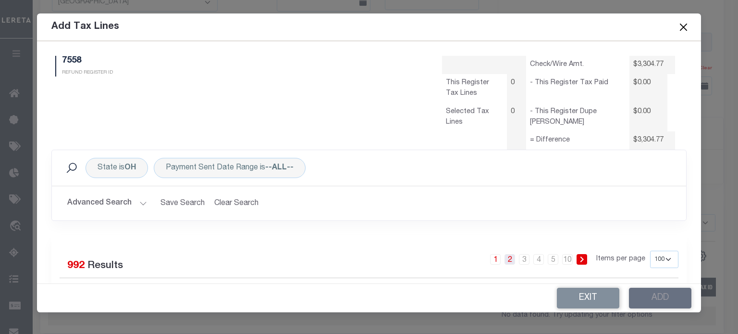
click at [505, 262] on link "2" at bounding box center [510, 259] width 11 height 11
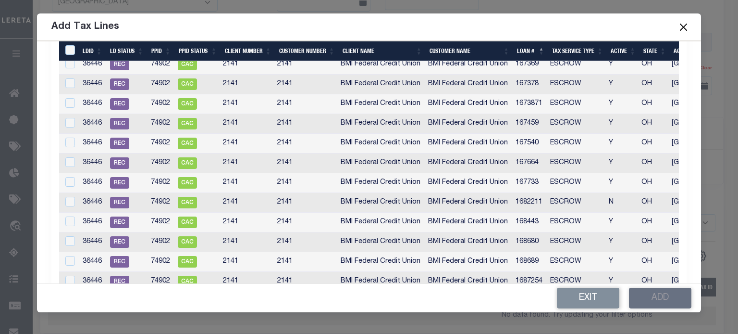
scroll to position [1058, 0]
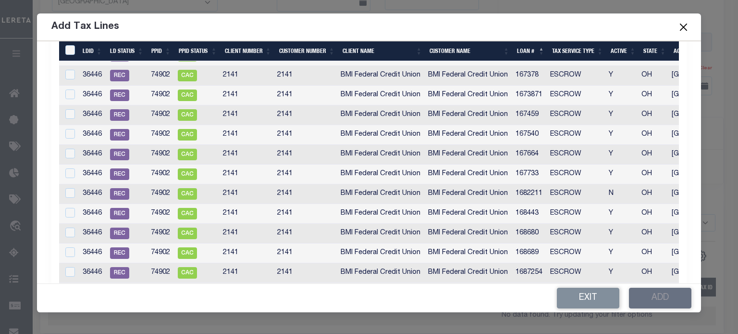
click at [535, 191] on td "1682211" at bounding box center [529, 194] width 35 height 20
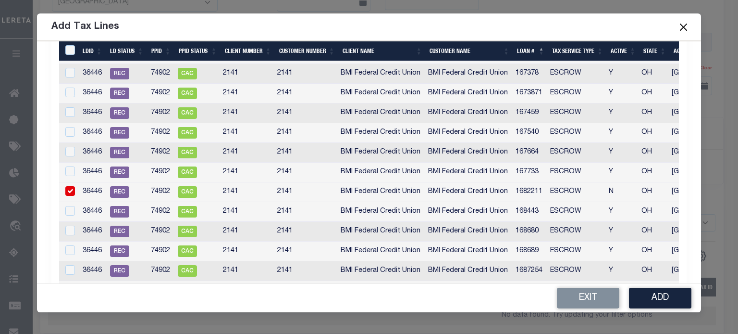
checkbox input "true"
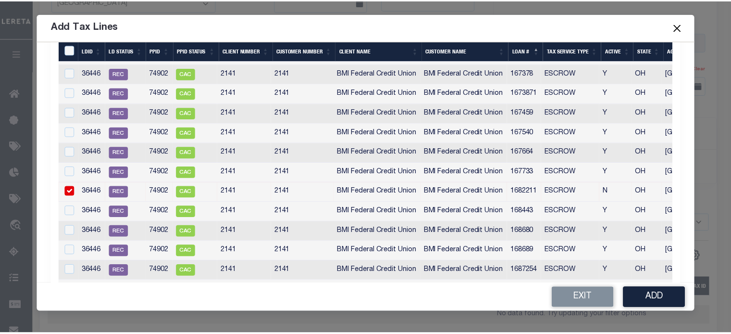
scroll to position [1056, 0]
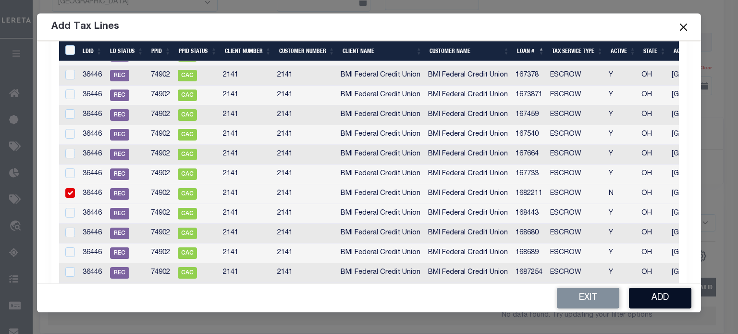
click at [642, 293] on button "Add" at bounding box center [660, 297] width 62 height 21
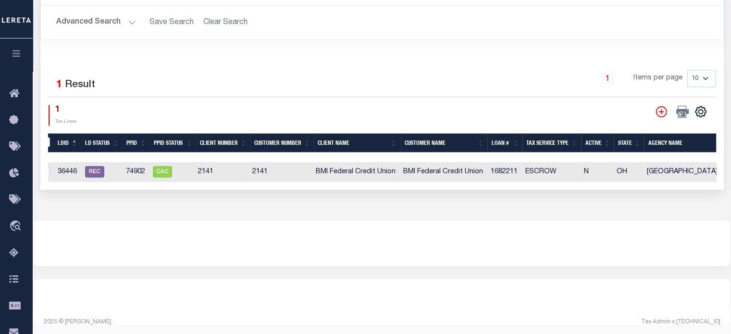
scroll to position [0, 0]
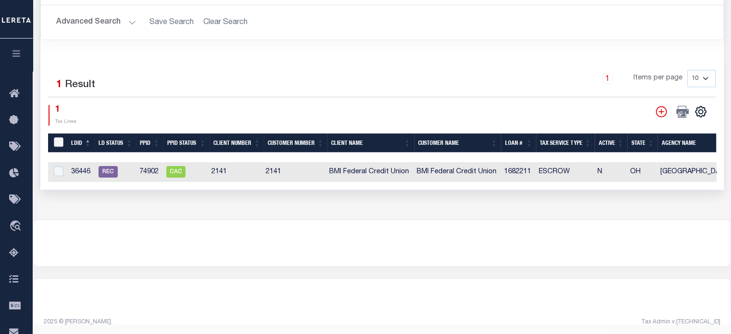
click at [58, 139] on input "LDBatchId" at bounding box center [59, 142] width 10 height 10
checkbox input "true"
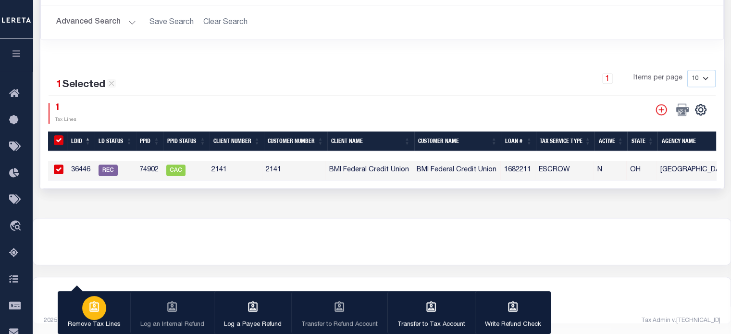
click at [96, 310] on icon "button" at bounding box center [94, 306] width 12 height 12
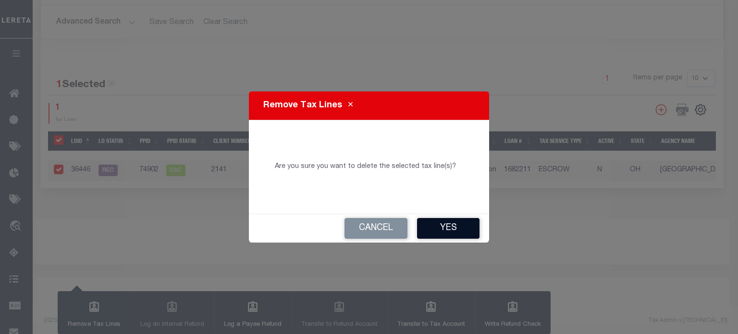
click at [444, 224] on button "Yes" at bounding box center [448, 228] width 62 height 21
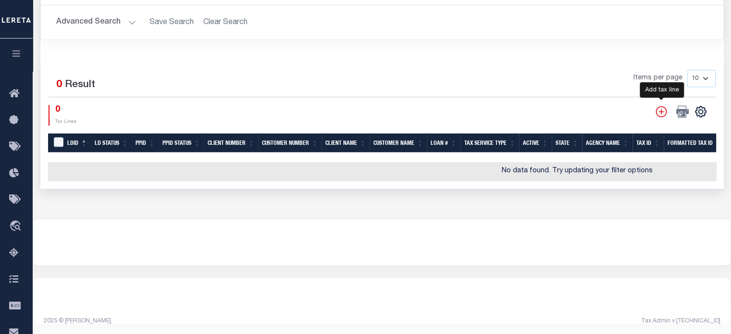
click at [661, 107] on icon "" at bounding box center [661, 111] width 11 height 11
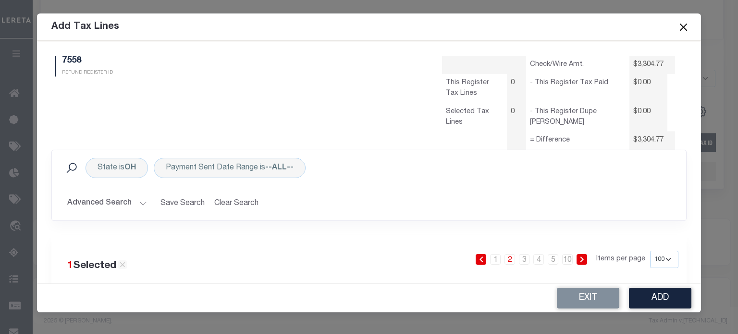
select select "100"
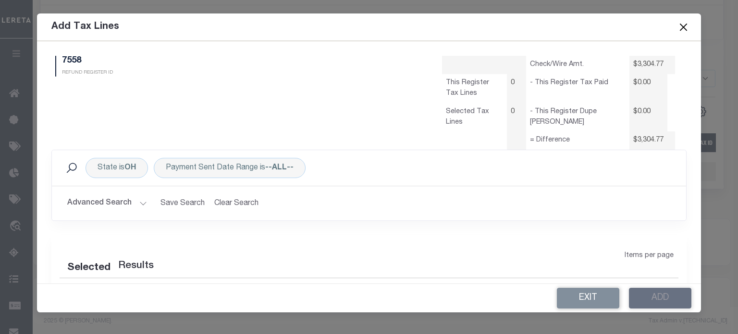
select select "100"
click at [140, 204] on button "Advanced Search" at bounding box center [107, 203] width 80 height 19
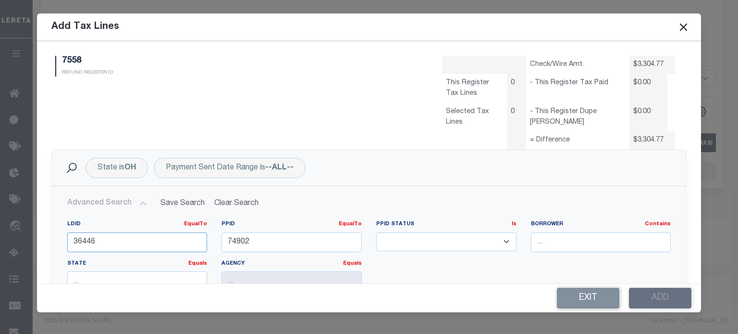
type input "38303"
click at [135, 237] on div "LDID EqualTo Equals Is Not Equal To Is Greater Than Is Less Than 38303 PPID Equ…" at bounding box center [369, 259] width 618 height 78
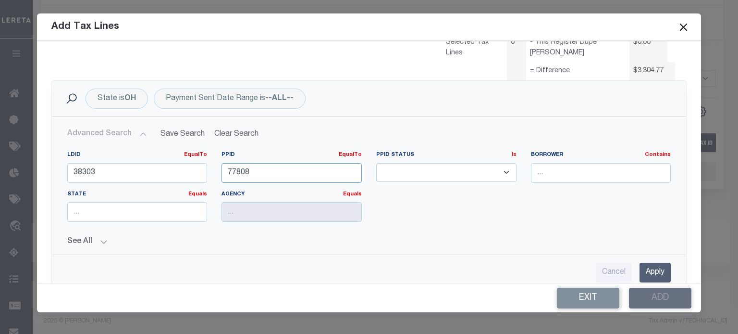
scroll to position [144, 0]
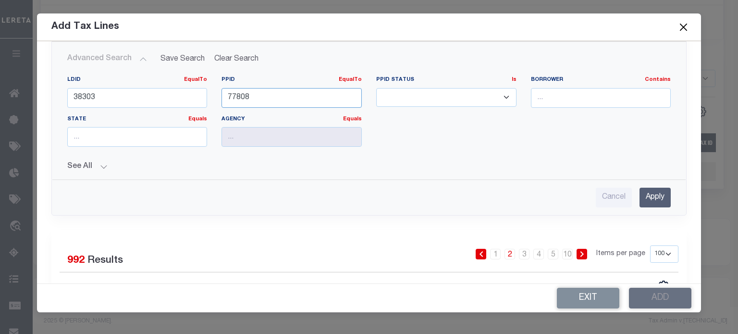
type input "77808"
click at [645, 199] on input "Apply" at bounding box center [655, 197] width 31 height 20
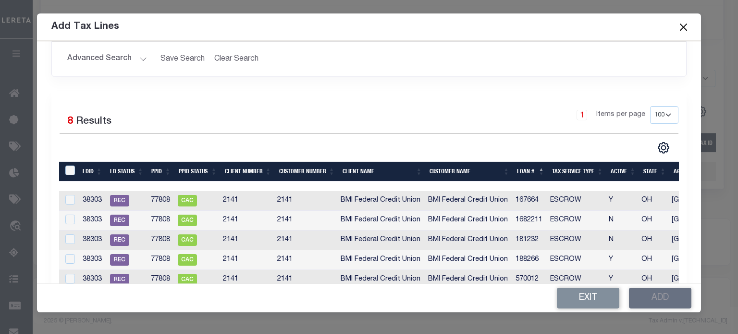
click at [531, 171] on th "Loan #" at bounding box center [530, 172] width 35 height 20
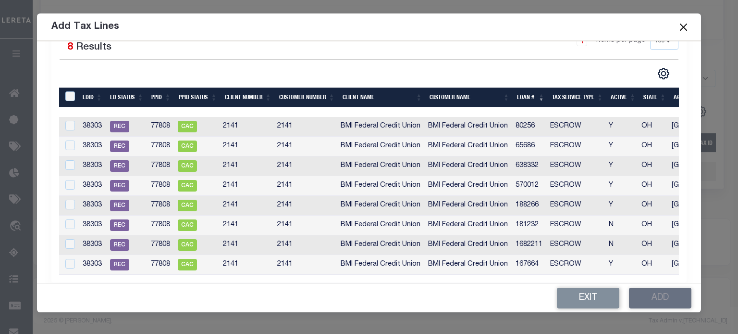
scroll to position [237, 0]
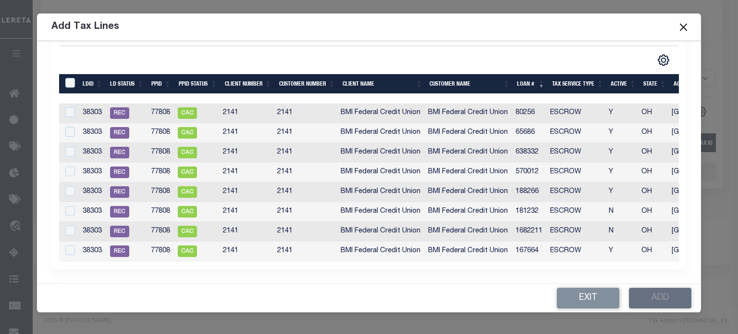
click at [531, 225] on td "1682211" at bounding box center [529, 232] width 35 height 20
checkbox input "true"
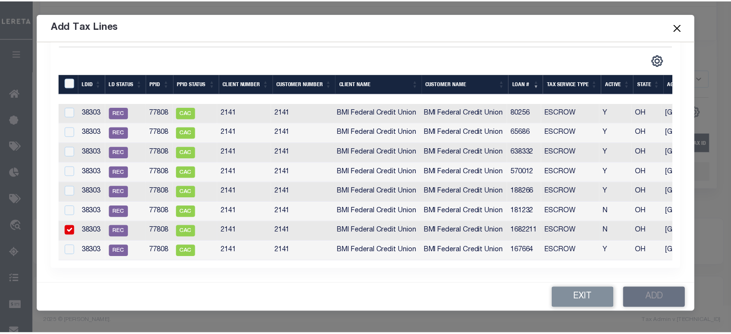
scroll to position [235, 0]
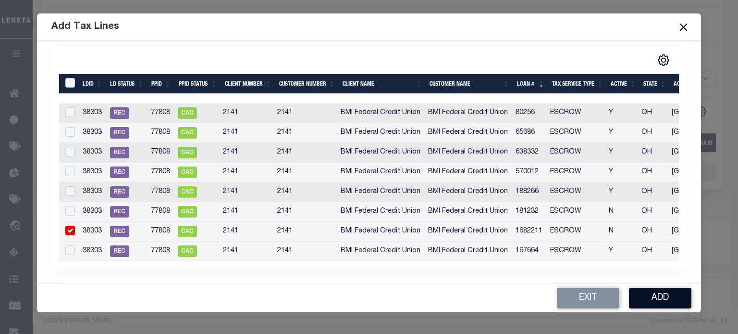
click at [662, 294] on button "Add" at bounding box center [660, 297] width 62 height 21
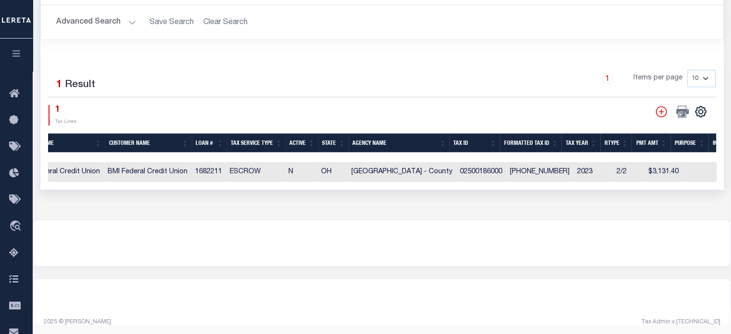
scroll to position [0, 0]
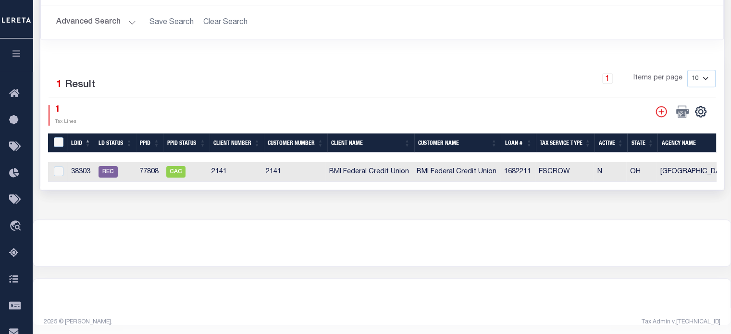
click at [431, 225] on div at bounding box center [382, 243] width 698 height 46
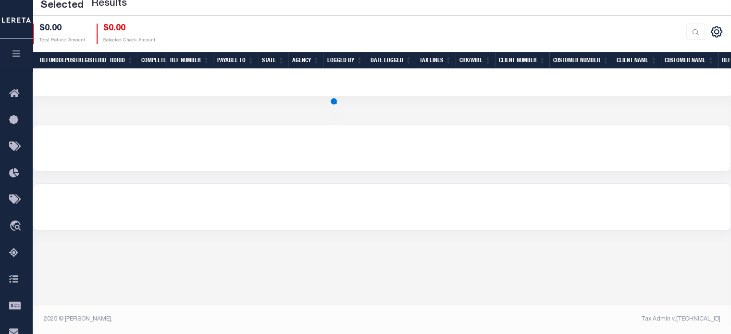
scroll to position [176, 0]
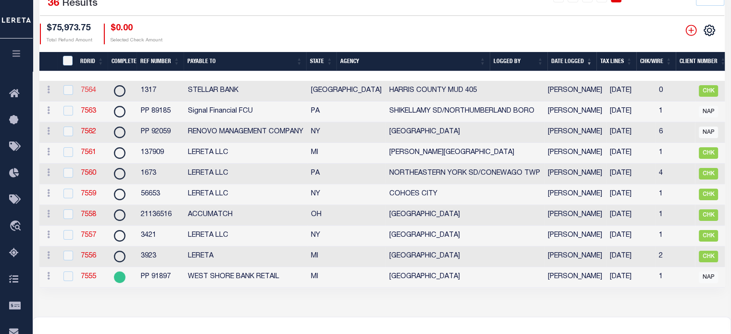
click at [91, 91] on link "7564" at bounding box center [88, 90] width 15 height 7
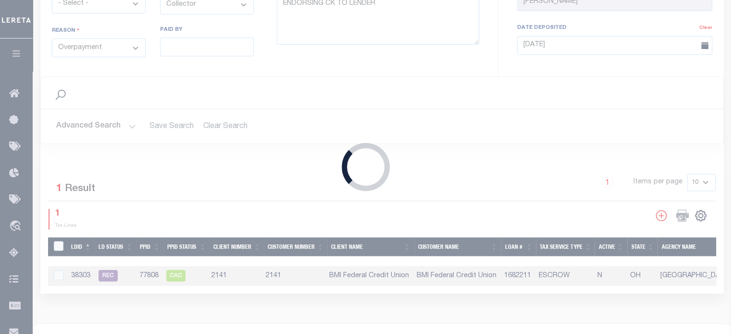
type input "1317"
type input "$240.71"
select select "[GEOGRAPHIC_DATA]"
type input "STELLAR BANK"
select select
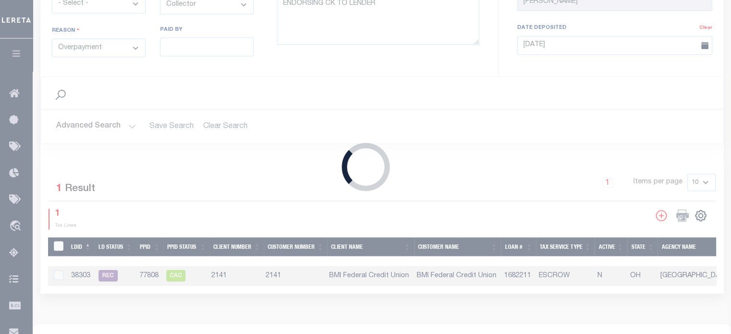
type textarea "FORWARDING CK TO LENDER"
type input "[DATE]"
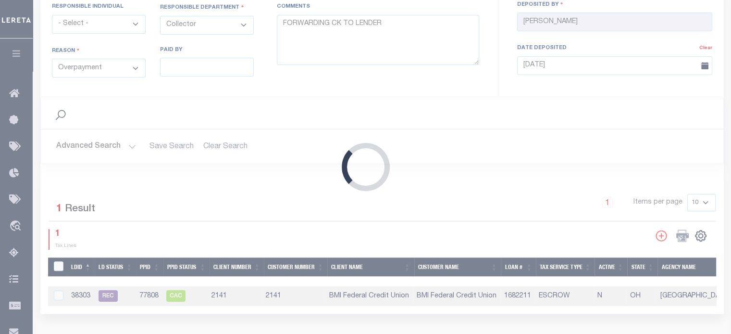
select select "4820199626"
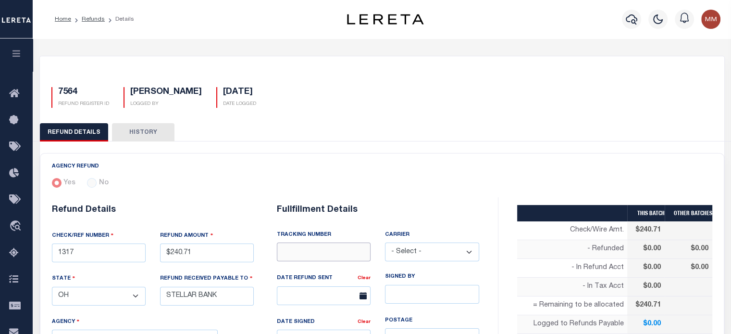
click at [308, 255] on input "text" at bounding box center [324, 251] width 94 height 19
type input "8850 7053 3702"
click at [424, 250] on select "- Select - Fedex USPS" at bounding box center [432, 251] width 94 height 19
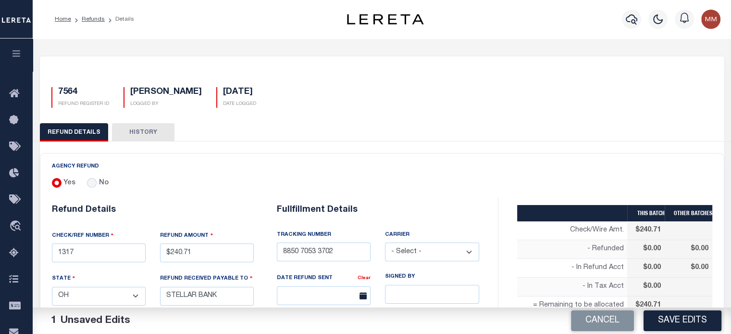
select select "FDX"
click at [385, 242] on select "- Select - Fedex USPS" at bounding box center [432, 251] width 94 height 19
click at [317, 296] on input "text" at bounding box center [324, 295] width 94 height 19
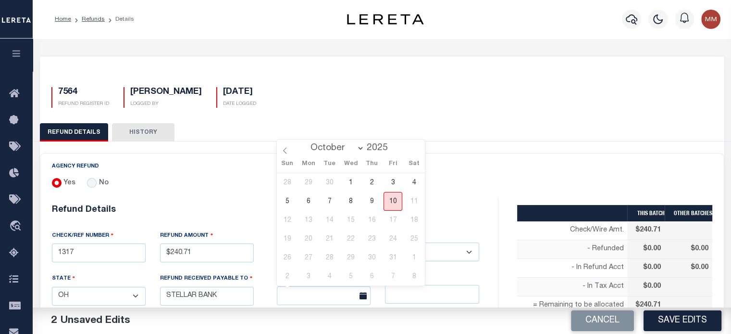
click at [391, 202] on span "10" at bounding box center [393, 201] width 19 height 19
type input "[DATE]"
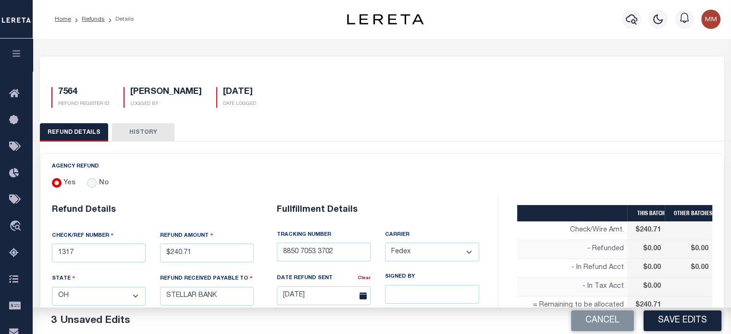
drag, startPoint x: 686, startPoint y: 323, endPoint x: 676, endPoint y: 316, distance: 11.9
click at [686, 321] on button "Save Edits" at bounding box center [683, 320] width 78 height 21
type input "$240.71"
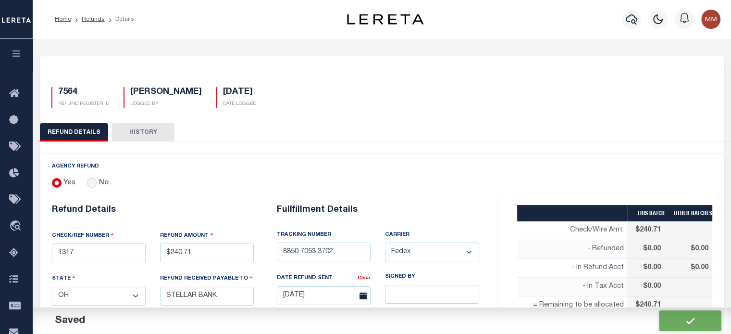
scroll to position [144, 0]
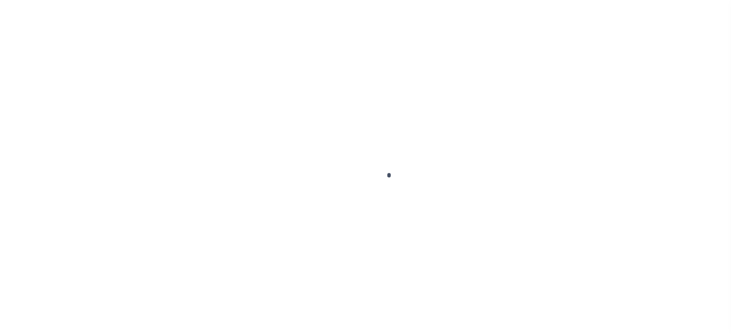
scroll to position [137, 0]
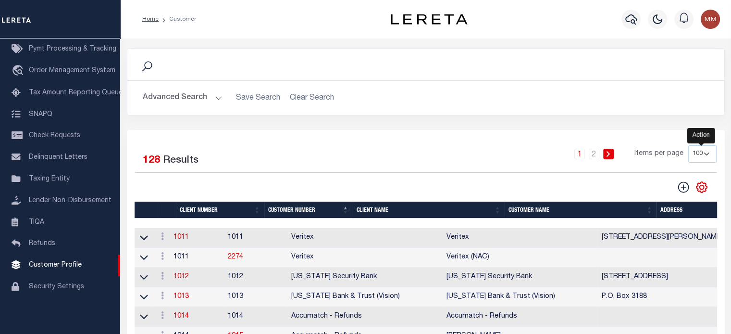
click at [700, 185] on icon "" at bounding box center [702, 187] width 12 height 12
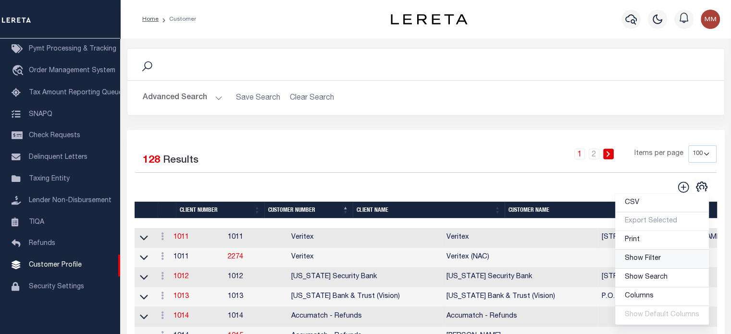
click at [636, 258] on span "Show Filter" at bounding box center [643, 258] width 36 height 7
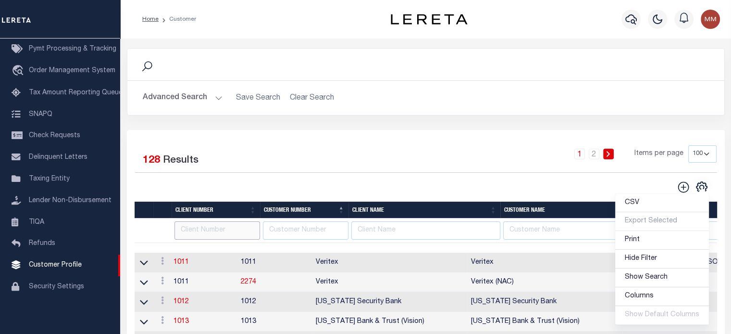
click at [211, 225] on input "text" at bounding box center [218, 230] width 86 height 19
type input "1103"
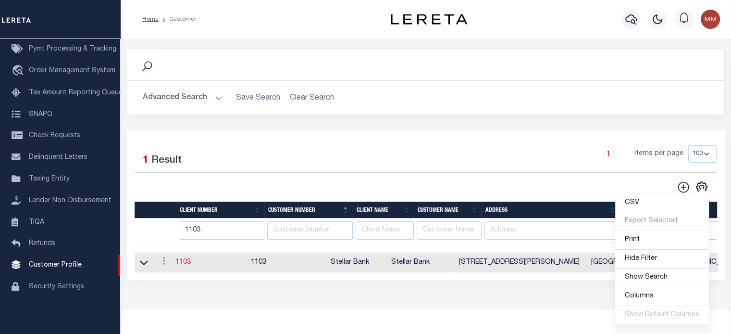
click at [186, 263] on link "1103" at bounding box center [182, 262] width 15 height 7
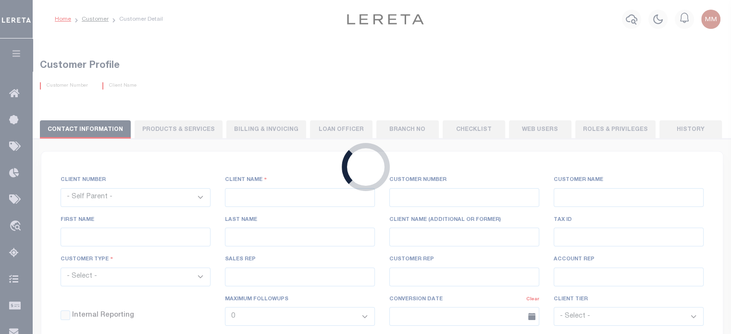
select select
type input "Stellar Bank"
type input "1103"
type input "Stellar Bank"
type input "Terecca"
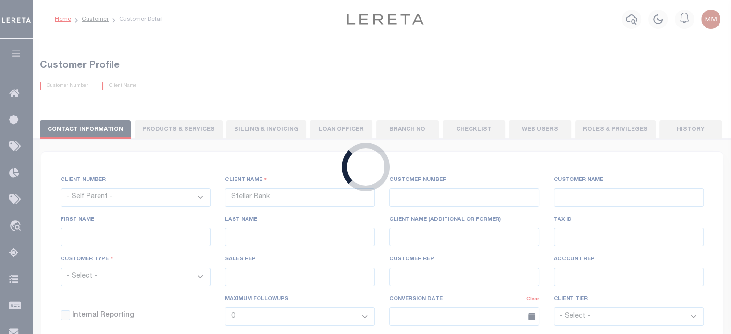
type input "Jenkins"
select select "Mixed Portfolio"
type input "Barbara Kendrick"
type input "Debbie Vecellio"
select select "JHS"
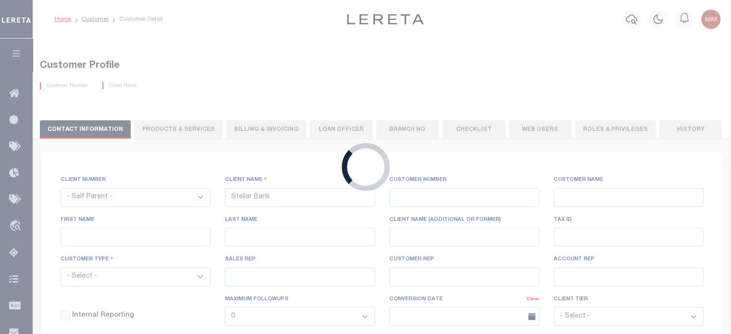
checkbox input "true"
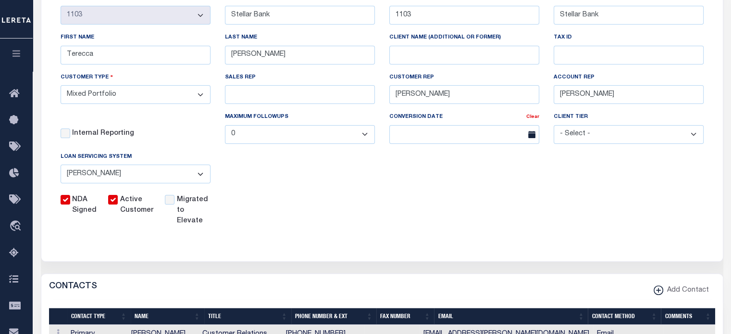
scroll to position [385, 0]
